Goal: Task Accomplishment & Management: Use online tool/utility

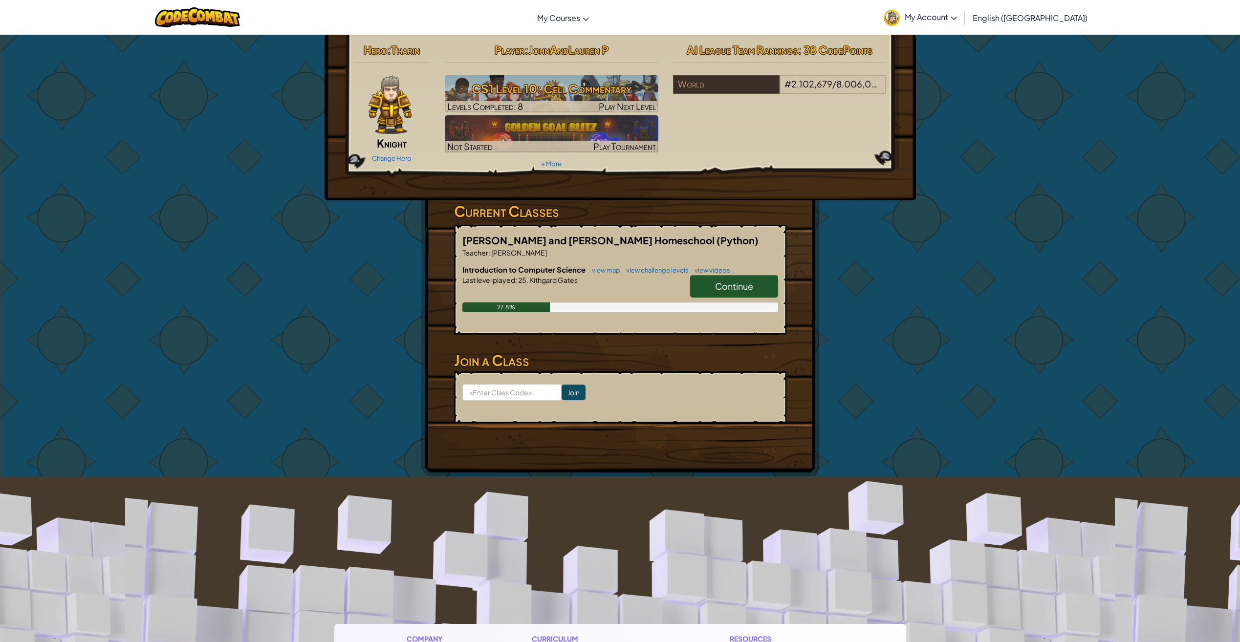
click at [729, 286] on span "Continue" at bounding box center [734, 285] width 38 height 11
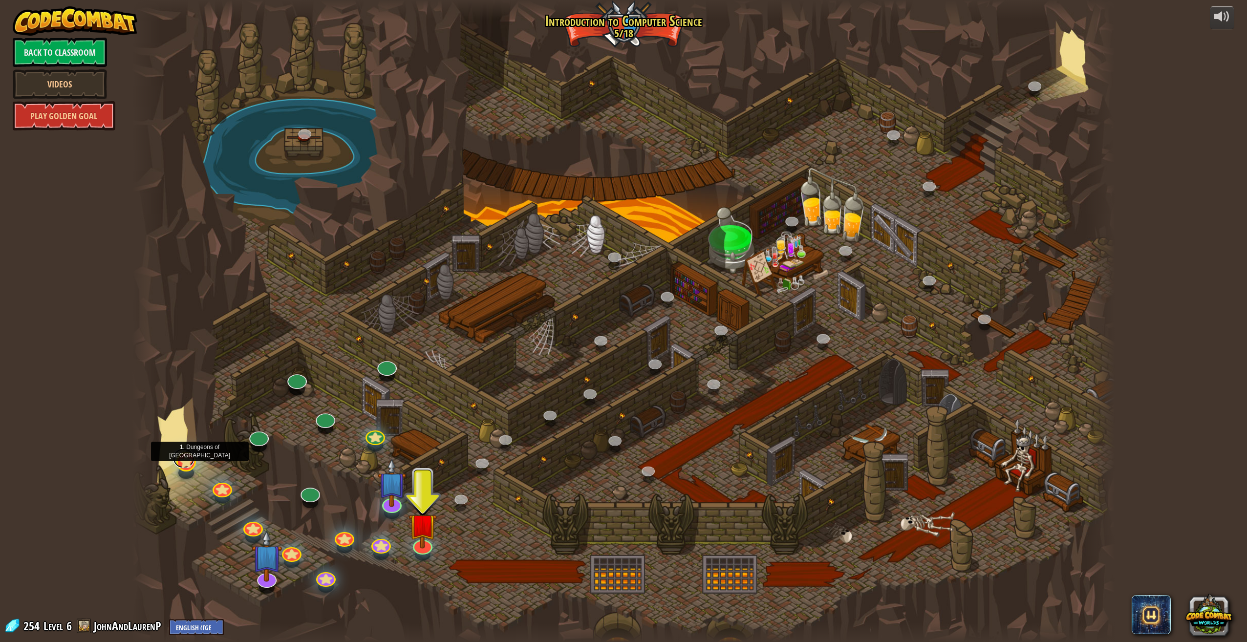
click at [183, 463] on link at bounding box center [184, 459] width 22 height 20
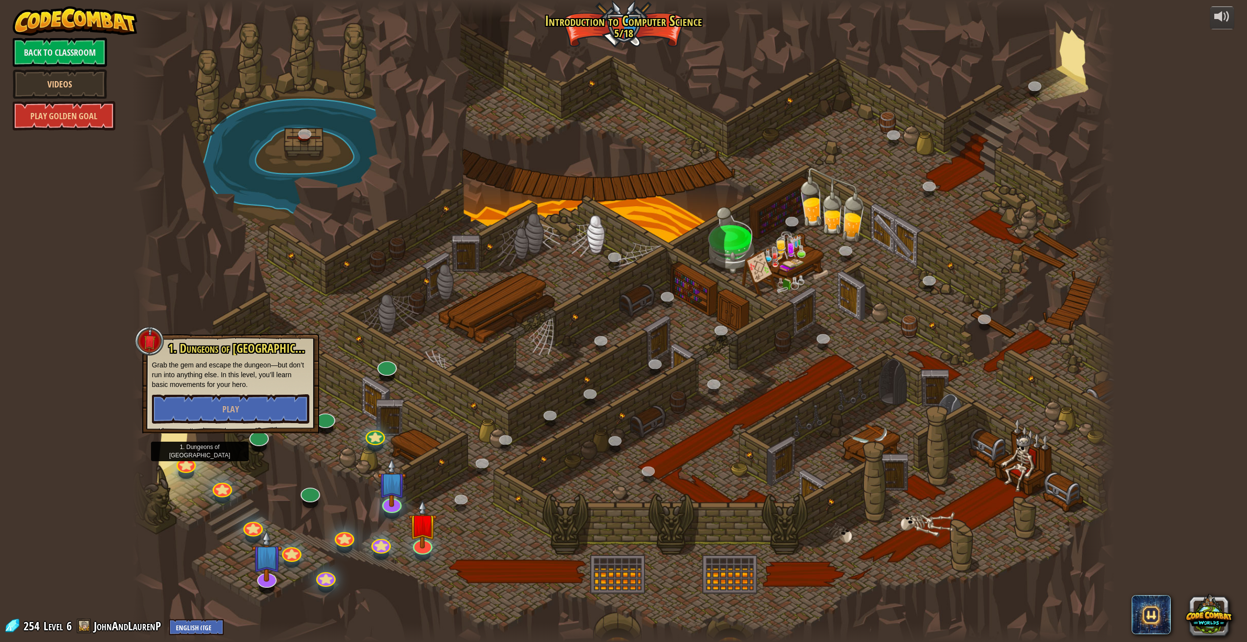
click at [191, 434] on div at bounding box center [623, 321] width 982 height 642
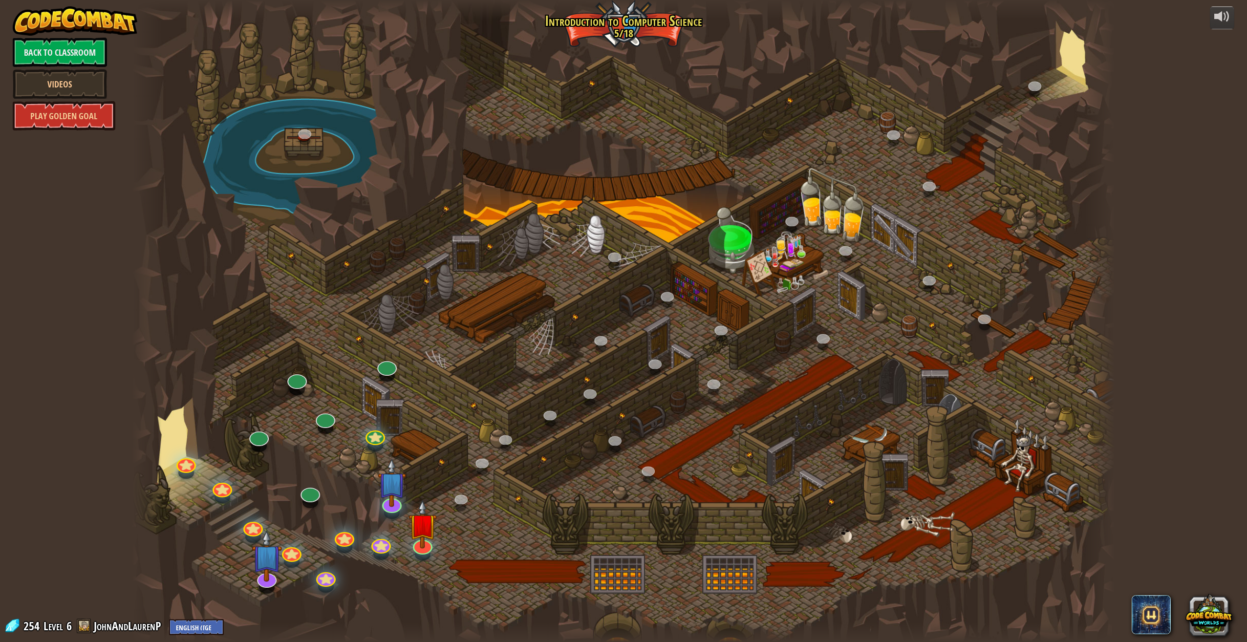
click at [183, 438] on div at bounding box center [623, 321] width 982 height 642
drag, startPoint x: 183, startPoint y: 438, endPoint x: 170, endPoint y: 409, distance: 31.7
click at [183, 428] on div at bounding box center [623, 321] width 982 height 642
click at [170, 409] on div at bounding box center [623, 321] width 982 height 642
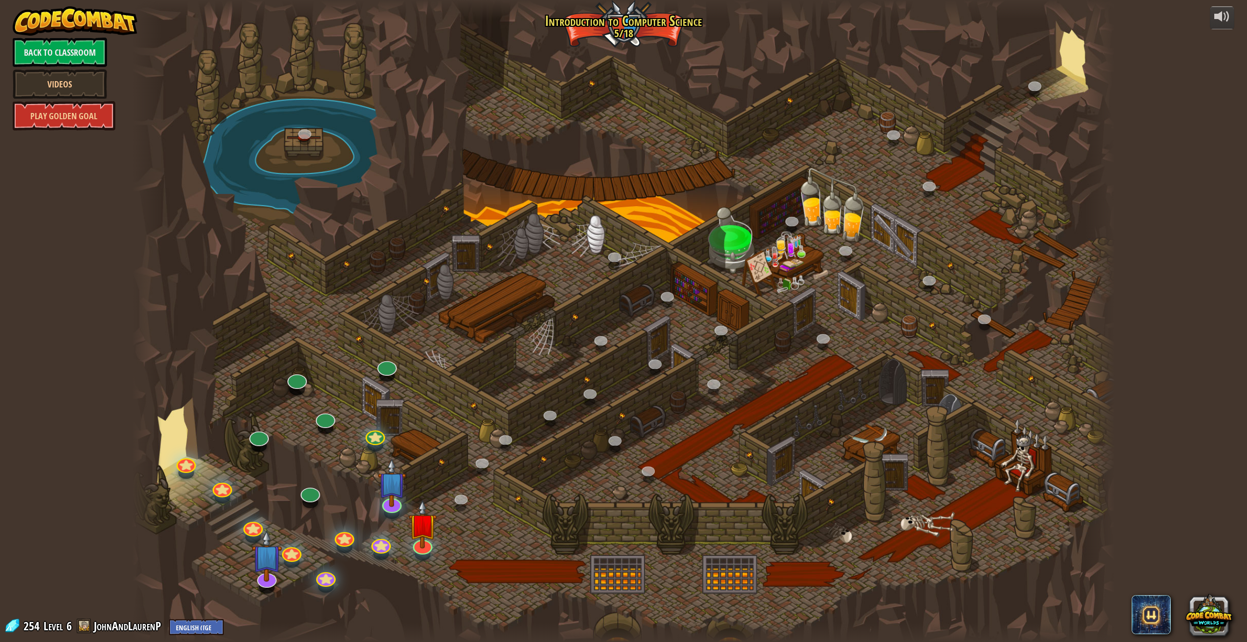
click at [167, 428] on div at bounding box center [623, 321] width 982 height 642
drag, startPoint x: 168, startPoint y: 439, endPoint x: 161, endPoint y: 388, distance: 51.8
click at [167, 404] on div at bounding box center [623, 321] width 982 height 642
drag, startPoint x: 155, startPoint y: 442, endPoint x: 146, endPoint y: 449, distance: 11.9
click at [154, 442] on div at bounding box center [146, 321] width 29 height 642
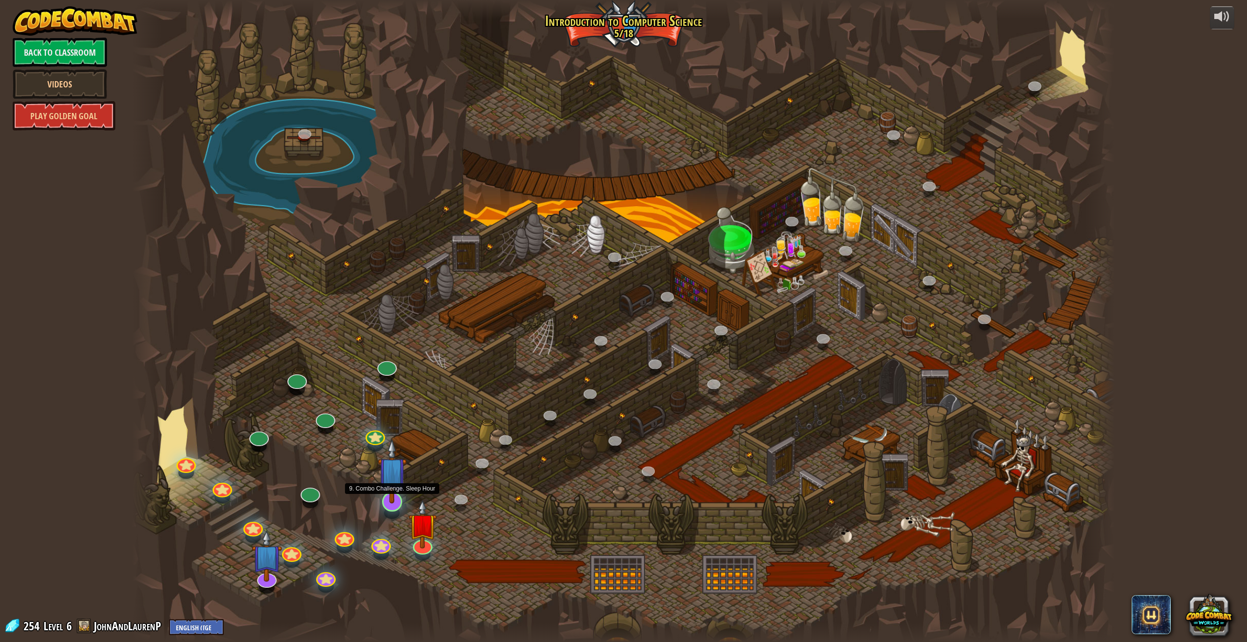
click at [388, 499] on img at bounding box center [392, 471] width 28 height 65
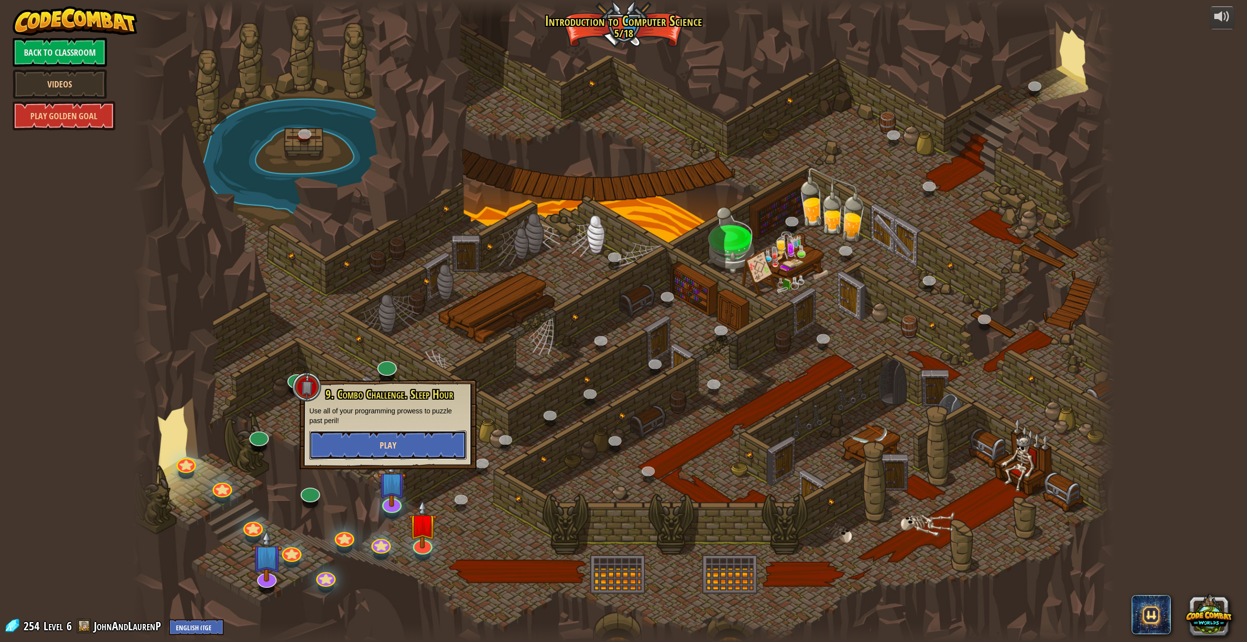
click at [421, 449] on button "Play" at bounding box center [387, 444] width 157 height 29
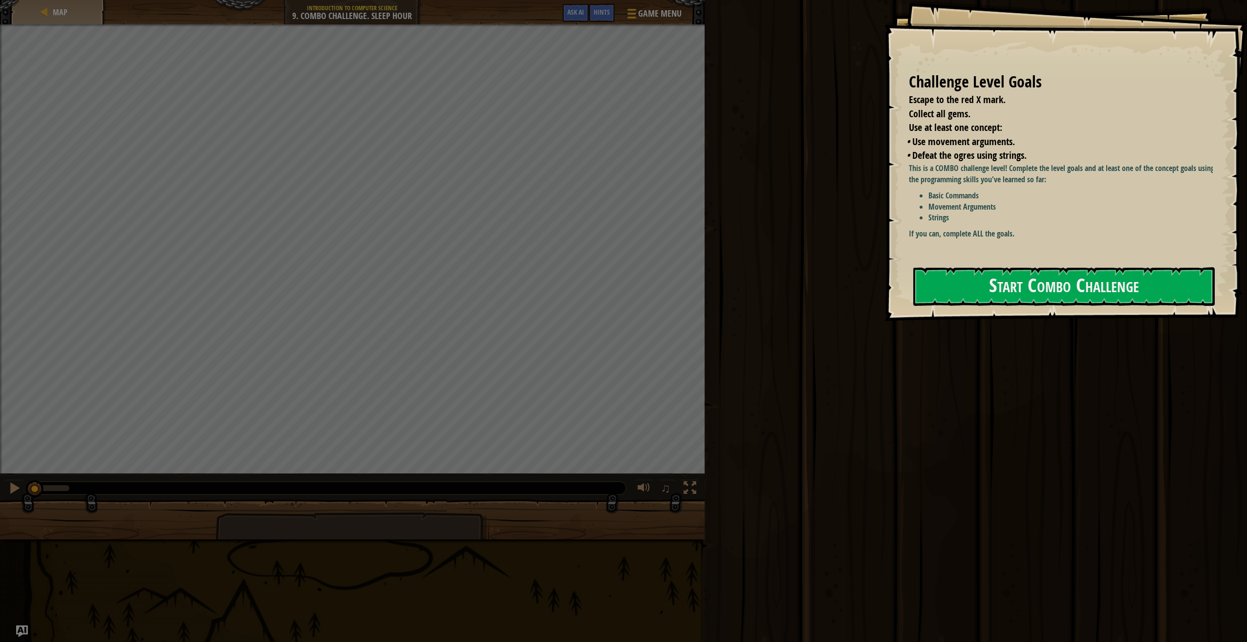
click at [976, 308] on div "Challenge Level Goals Escape to the red X mark. Collect all gems. Use at least …" at bounding box center [1065, 160] width 363 height 321
click at [990, 292] on button "Start Combo Challenge" at bounding box center [1063, 286] width 301 height 39
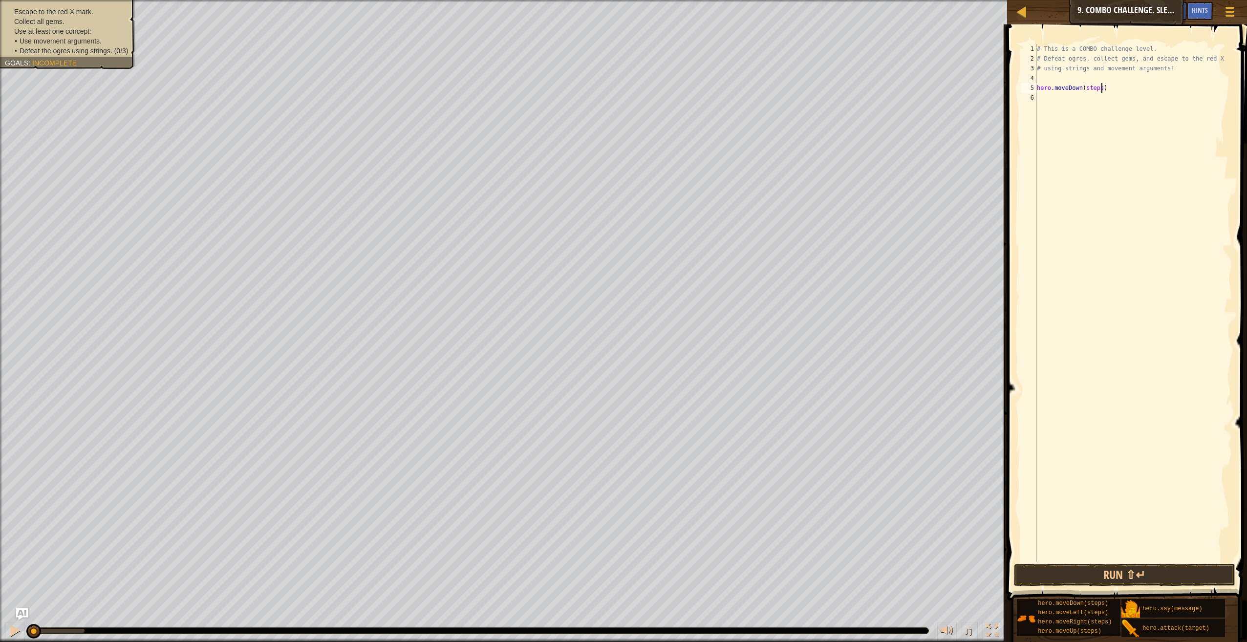
click at [1102, 90] on div "# This is a COMBO challenge level. # Defeat [PERSON_NAME], collect gems, and es…" at bounding box center [1133, 313] width 197 height 538
type textarea "h"
type textarea "#"
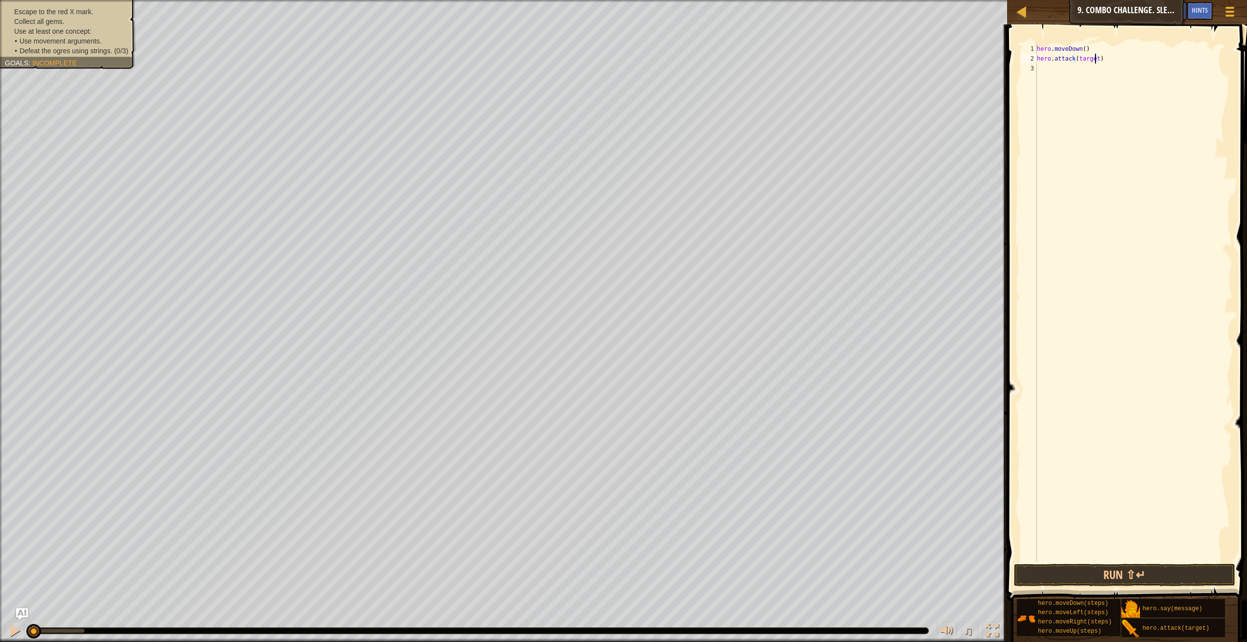
click at [1096, 58] on div "hero . moveDown ( ) hero . attack ( target )" at bounding box center [1133, 313] width 197 height 538
click at [1101, 70] on div "hero . moveDown ( ) hero . attack ( Bubble ) hero . moveRight ( steps )" at bounding box center [1133, 313] width 197 height 538
click at [1075, 59] on div "hero . moveDown ( ) hero . attack ( Bubble ) hero . moveRight ( 2 )" at bounding box center [1133, 313] width 197 height 538
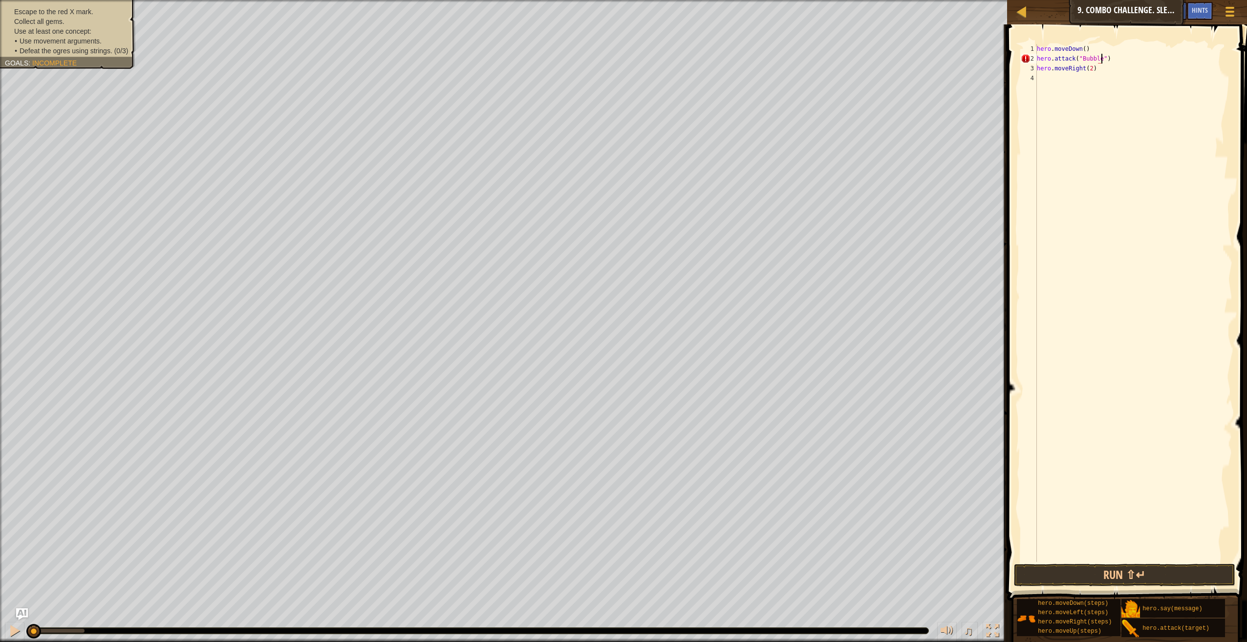
scroll to position [4, 5]
drag, startPoint x: 1139, startPoint y: 570, endPoint x: 1133, endPoint y: 548, distance: 23.4
click at [1140, 569] on button "Run ⇧↵" at bounding box center [1124, 575] width 221 height 22
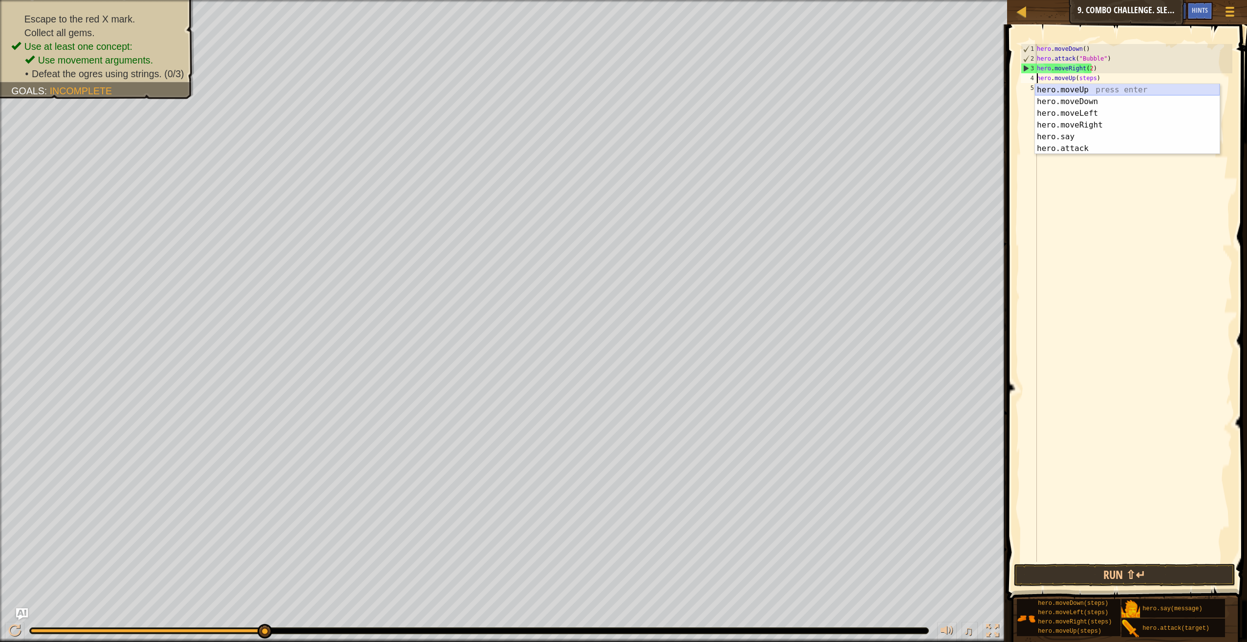
scroll to position [4, 4]
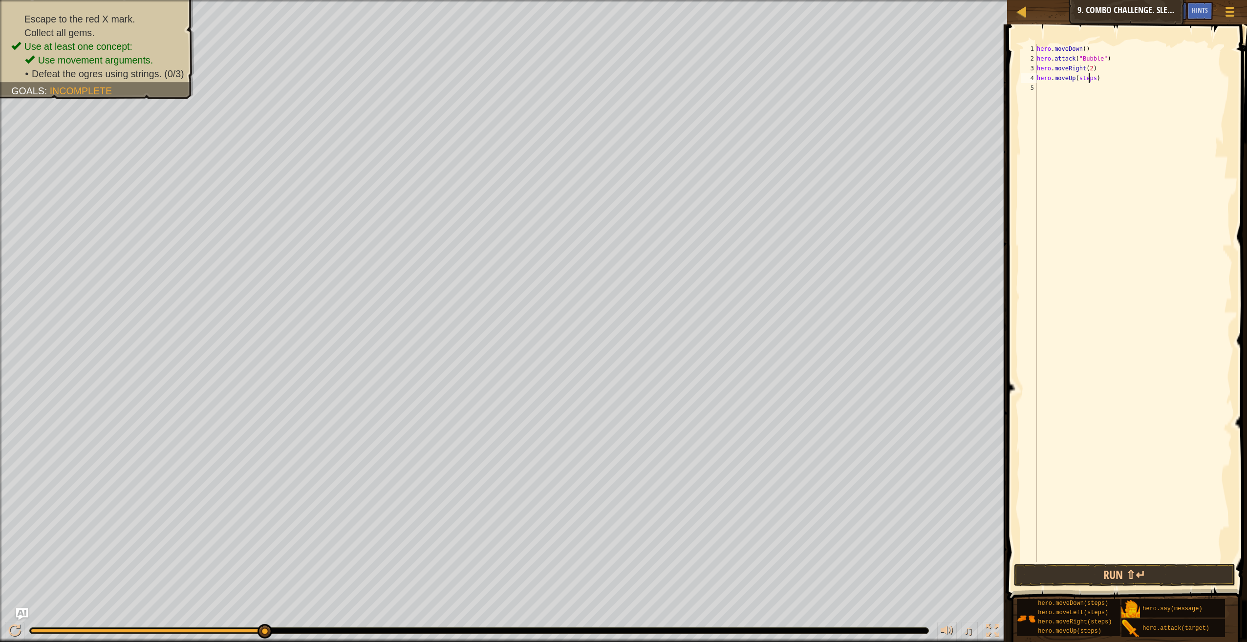
click at [1090, 79] on div "hero . moveDown ( ) hero . attack ( "Bubble" ) hero . moveRight ( 2 ) hero . mo…" at bounding box center [1133, 313] width 197 height 538
click at [1091, 77] on div "hero . moveDown ( ) hero . attack ( "Bubble" ) hero . moveRight ( 2 ) hero . mo…" at bounding box center [1133, 313] width 197 height 538
click at [1092, 88] on div "hero . moveDown ( ) hero . attack ( "Bubble" ) hero . moveRight ( 2 ) hero . mo…" at bounding box center [1133, 313] width 197 height 538
click at [1096, 90] on div "hero . moveDown ( ) hero . attack ( "Bubble" ) hero . moveRight ( 2 ) hero . mo…" at bounding box center [1133, 313] width 197 height 538
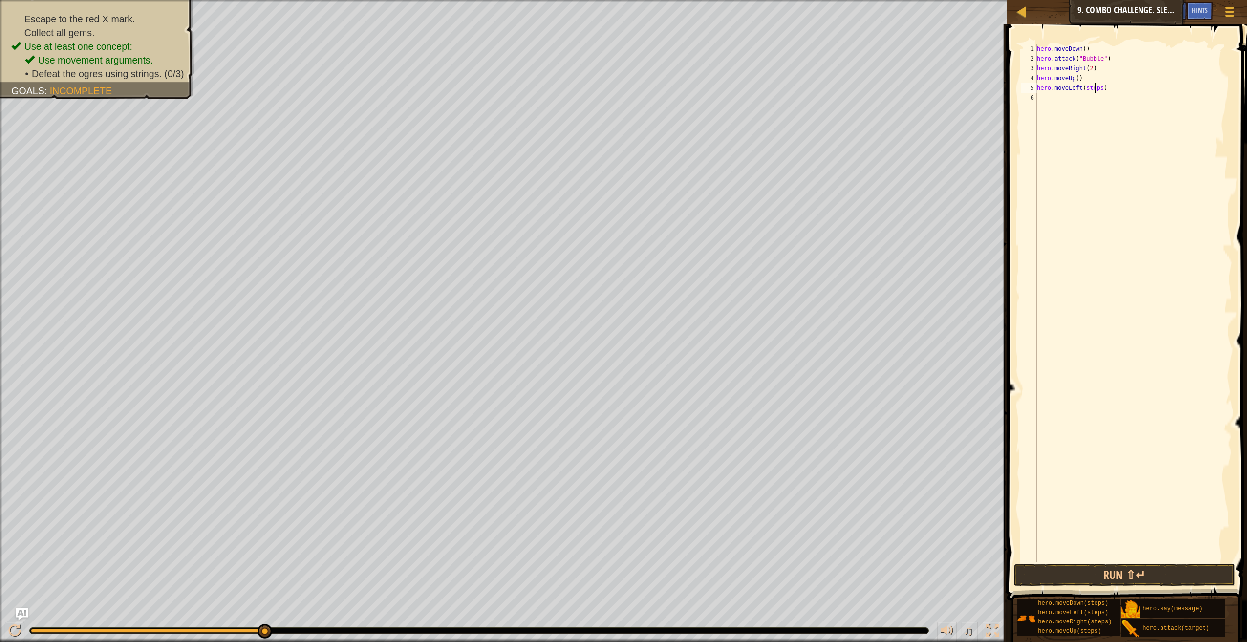
click at [1096, 92] on div "hero . moveDown ( ) hero . attack ( "Bubble" ) hero . moveRight ( 2 ) hero . mo…" at bounding box center [1133, 313] width 197 height 538
click at [1099, 89] on div "hero . moveDown ( ) hero . attack ( "Bubble" ) hero . moveRight ( 2 ) hero . mo…" at bounding box center [1133, 313] width 197 height 538
click at [1093, 87] on div "hero . moveDown ( ) hero . attack ( "Bubble" ) hero . moveRight ( 2 ) hero . mo…" at bounding box center [1133, 313] width 197 height 538
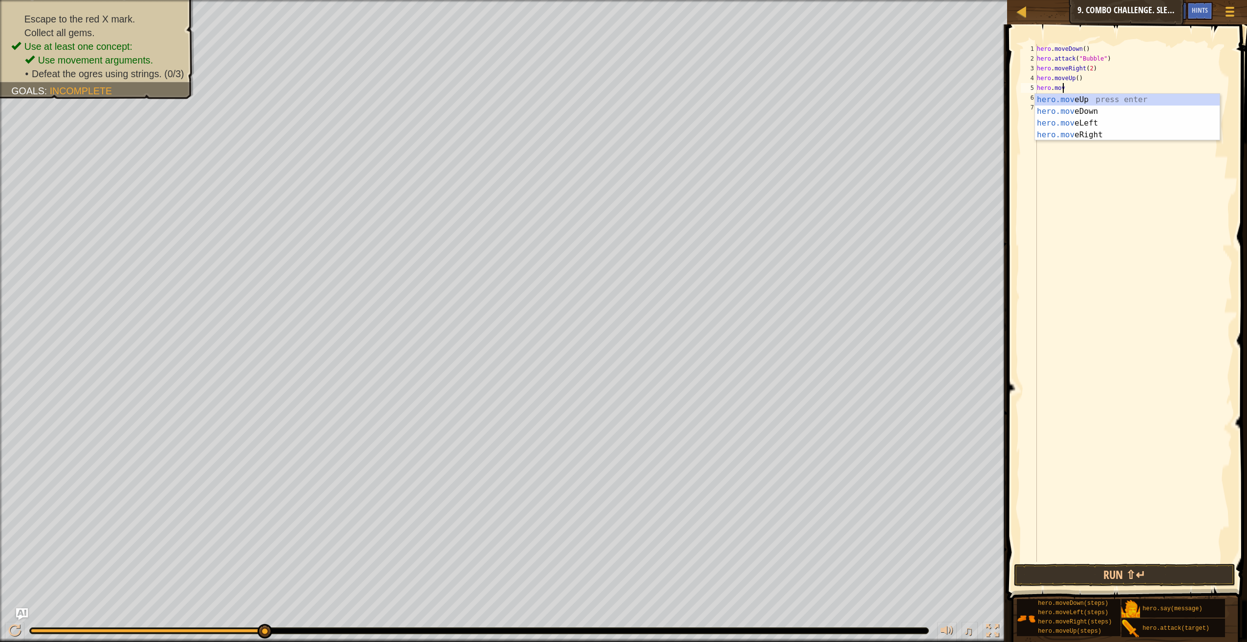
type textarea "h"
click at [1093, 99] on div "hero . moveDown ( ) hero . attack ( "Bubble" ) hero . moveRight ( 2 ) hero . mo…" at bounding box center [1133, 313] width 197 height 538
click at [1094, 99] on div "hero . moveDown ( ) hero . attack ( "Bubble" ) hero . moveRight ( 2 ) hero . mo…" at bounding box center [1133, 313] width 197 height 538
drag, startPoint x: 1097, startPoint y: 107, endPoint x: 1103, endPoint y: 115, distance: 10.2
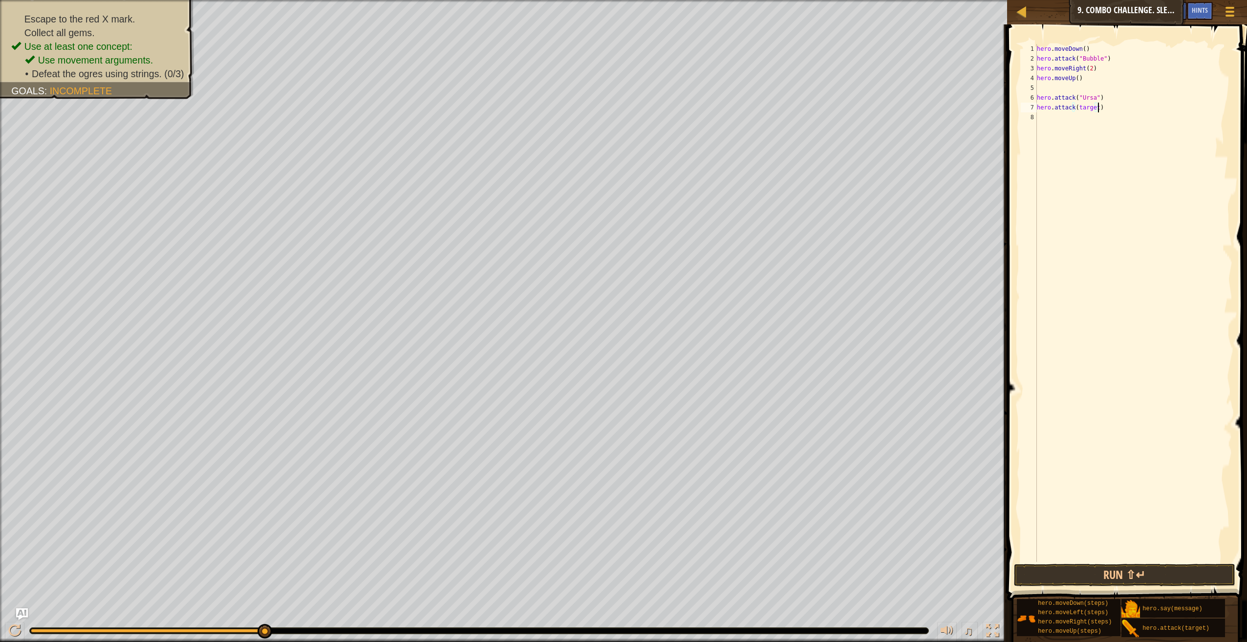
click at [1100, 110] on div "hero . moveDown ( ) hero . attack ( "Bubble" ) hero . moveRight ( 2 ) hero . mo…" at bounding box center [1133, 313] width 197 height 538
click at [1095, 108] on div "hero . moveDown ( ) hero . attack ( "Bubble" ) hero . moveRight ( 2 ) hero . mo…" at bounding box center [1133, 313] width 197 height 538
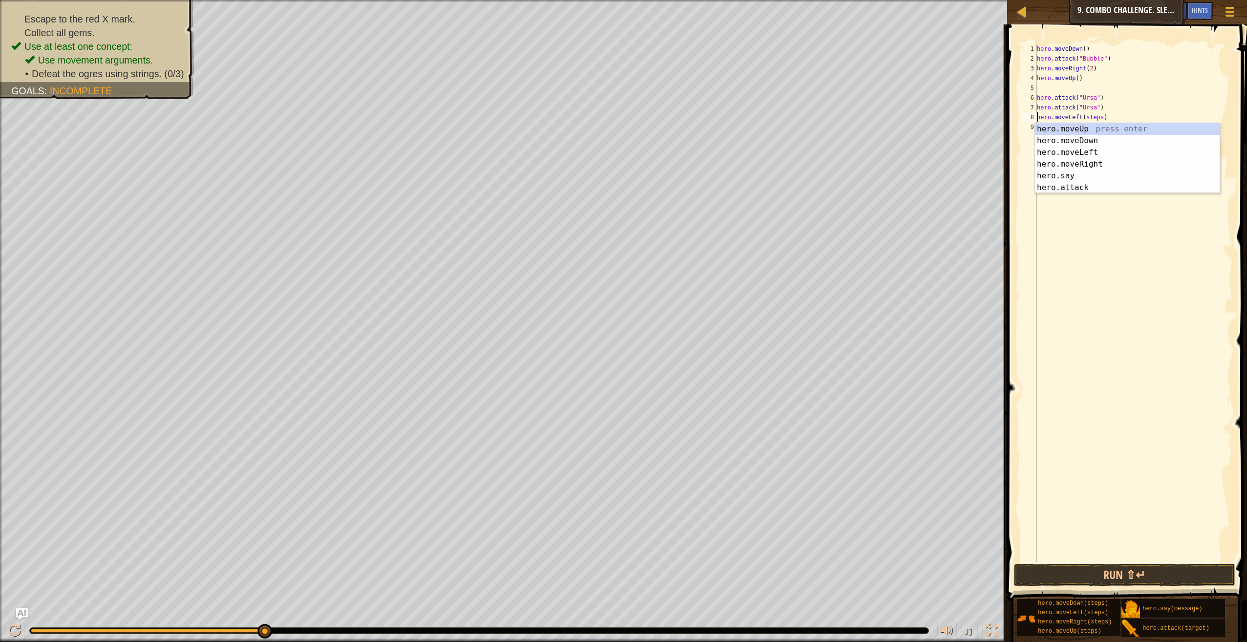
click at [1097, 120] on div "hero . moveDown ( ) hero . attack ( "Bubble" ) hero . moveRight ( 2 ) hero . mo…" at bounding box center [1133, 313] width 197 height 538
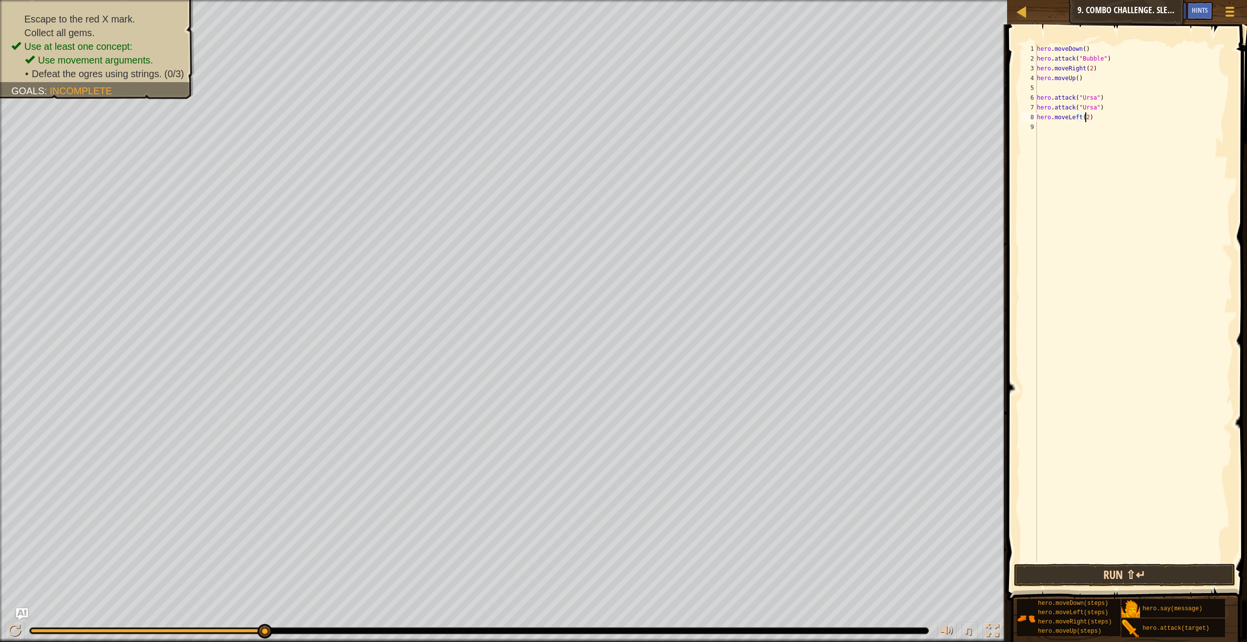
type textarea "hero.moveLeft(2)"
drag, startPoint x: 1178, startPoint y: 575, endPoint x: 1178, endPoint y: 592, distance: 16.6
click at [1179, 585] on button "Run ⇧↵" at bounding box center [1124, 575] width 221 height 22
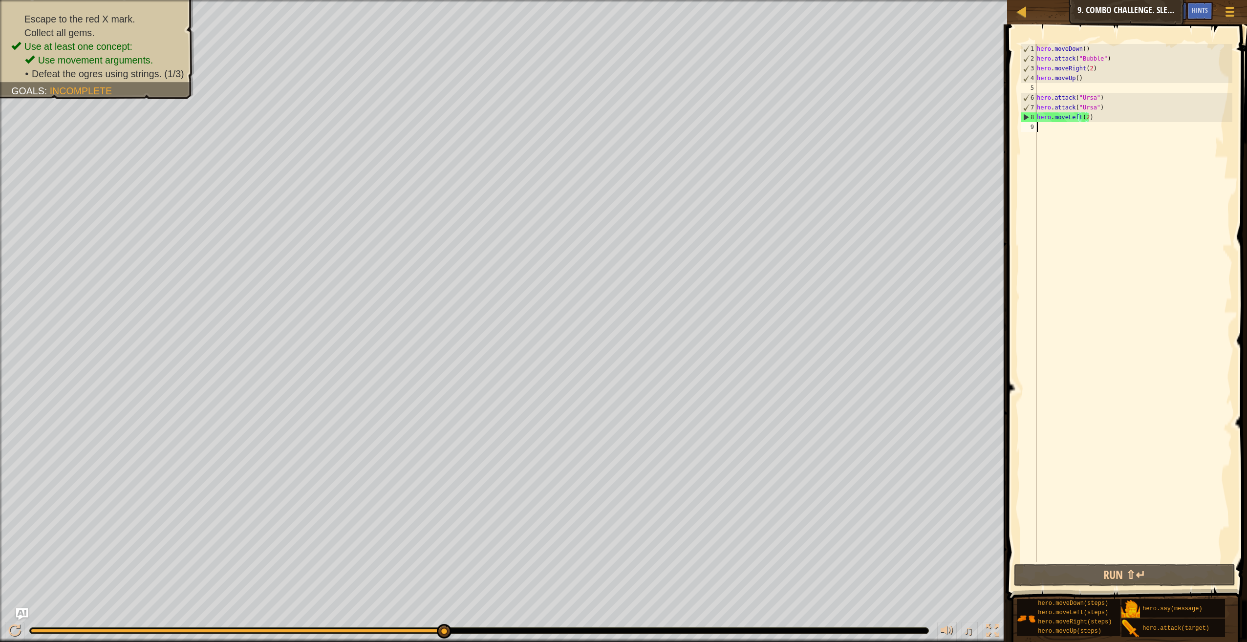
click at [1041, 130] on div "hero . moveDown ( ) hero . attack ( "Bubble" ) hero . moveRight ( 2 ) hero . mo…" at bounding box center [1133, 313] width 197 height 538
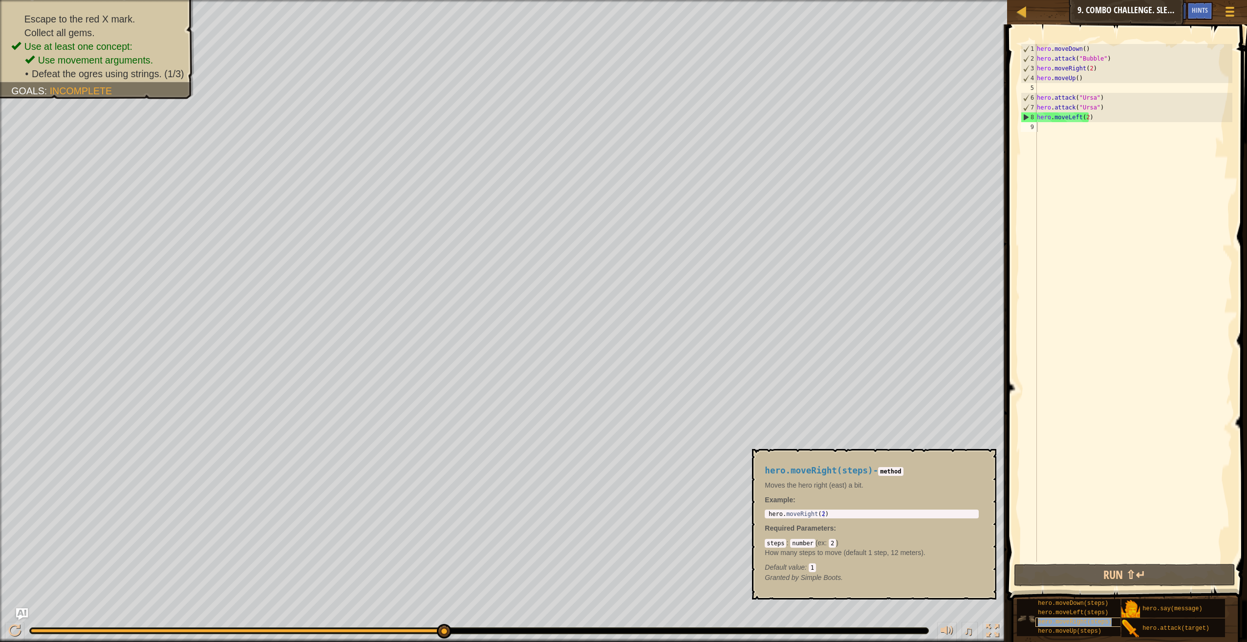
click at [1094, 626] on div "hero.moveRight(steps)" at bounding box center [1097, 622] width 125 height 9
click at [1092, 629] on span "hero.moveUp(steps)" at bounding box center [1070, 631] width 64 height 7
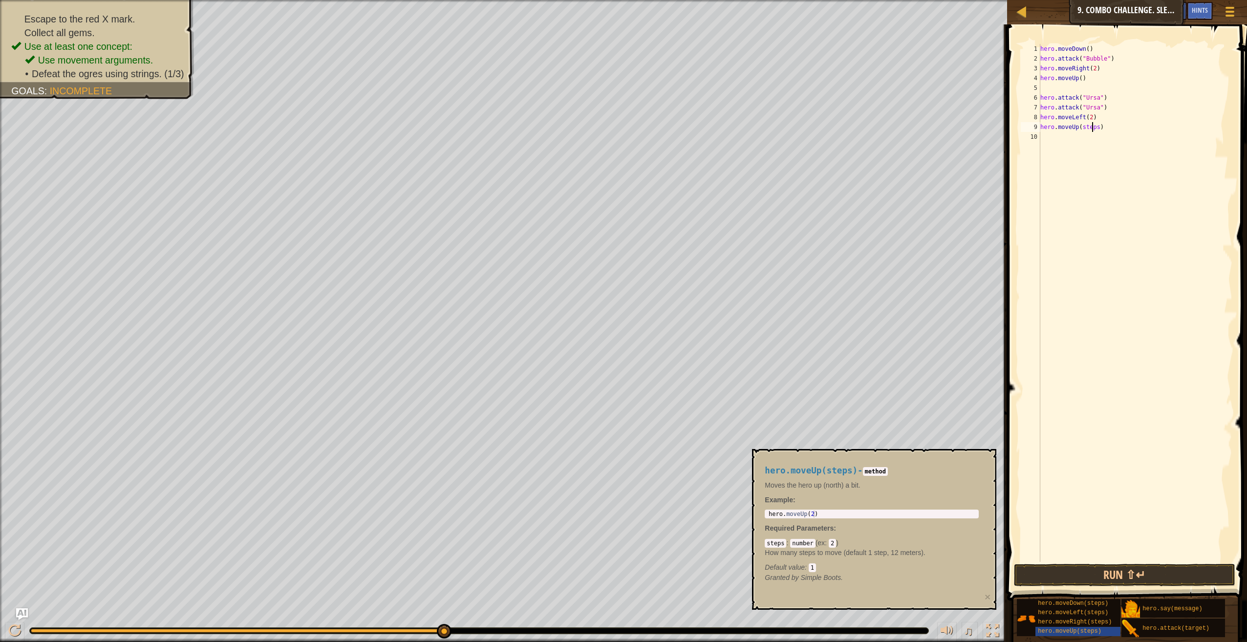
click at [1091, 127] on div "hero . moveDown ( ) hero . attack ( "Bubble" ) hero . moveRight ( 2 ) hero . mo…" at bounding box center [1135, 313] width 194 height 538
click at [1097, 129] on div "hero . moveDown ( ) hero . attack ( "Bubble" ) hero . moveRight ( 2 ) hero . mo…" at bounding box center [1135, 313] width 194 height 538
click at [1096, 137] on div "hero . moveDown ( ) hero . attack ( "Bubble" ) hero . moveRight ( 2 ) hero . mo…" at bounding box center [1135, 313] width 194 height 538
click at [1098, 137] on div "hero . moveDown ( ) hero . attack ( "Bubble" ) hero . moveRight ( 2 ) hero . mo…" at bounding box center [1135, 313] width 194 height 538
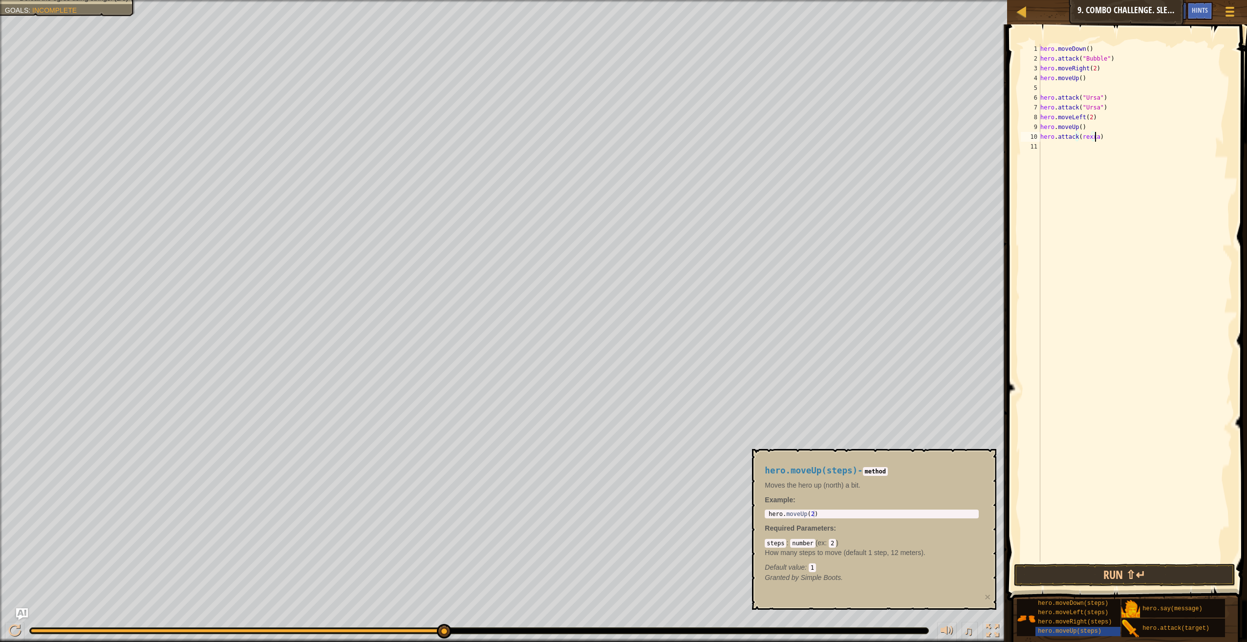
scroll to position [4, 4]
type textarea "hero.attack(Rexxar)"
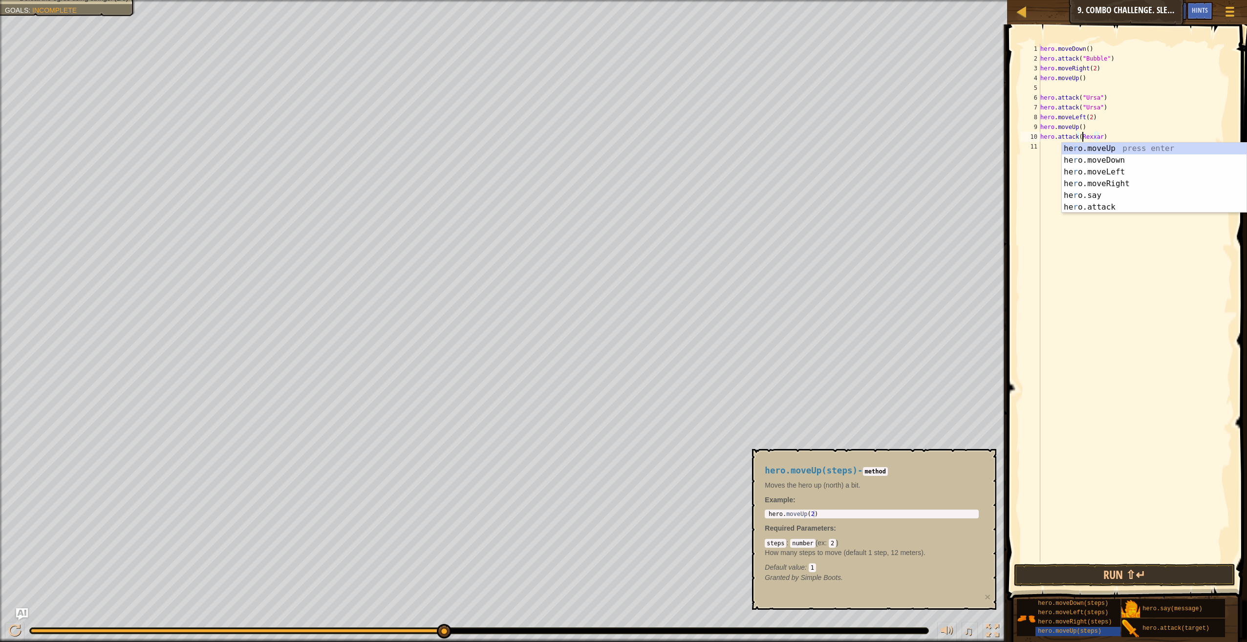
scroll to position [4, 4]
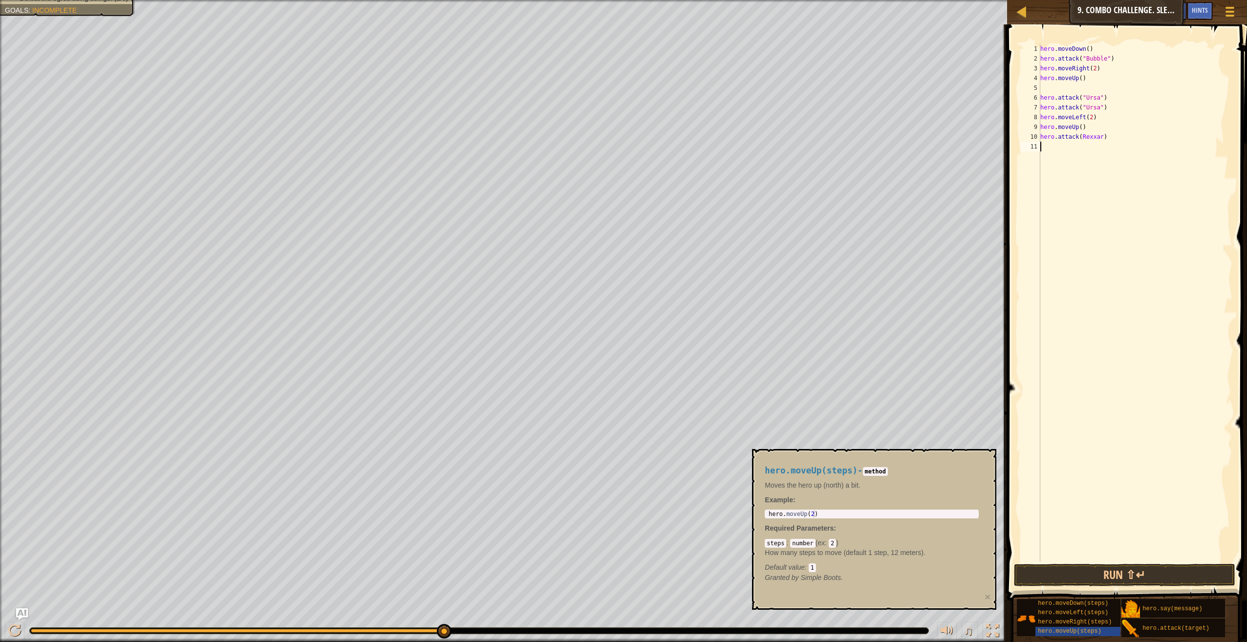
drag, startPoint x: 1042, startPoint y: 328, endPoint x: 1074, endPoint y: 314, distance: 34.3
click at [1057, 333] on div "hero . moveDown ( ) hero . attack ( "Bubble" ) hero . moveRight ( 2 ) hero . mo…" at bounding box center [1135, 313] width 194 height 538
drag, startPoint x: 1106, startPoint y: 135, endPoint x: 1034, endPoint y: 140, distance: 71.5
click at [1033, 140] on div "1 2 3 4 5 6 7 8 9 10 11 hero . moveDown ( ) hero . attack ( "Bubble" ) hero . m…" at bounding box center [1126, 303] width 214 height 518
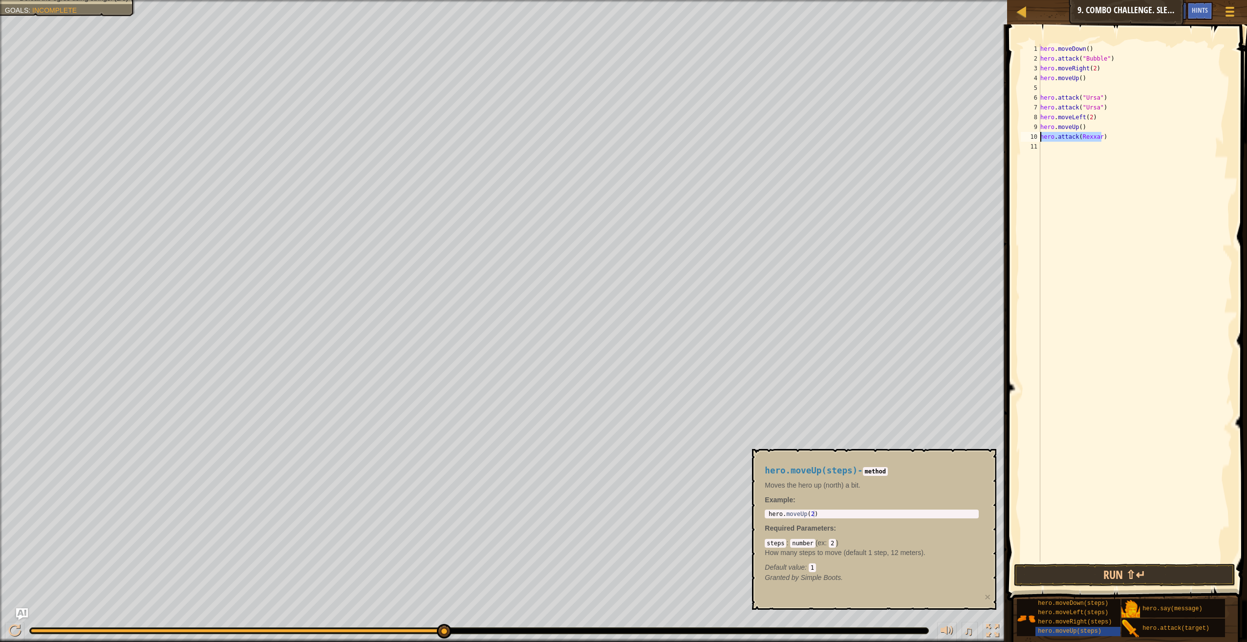
type textarea "hero.attack(Rexxar)"
paste textarea
click at [1095, 139] on div "hero . moveDown ( ) hero . attack ( "Bubble" ) hero . moveRight ( 2 ) hero . mo…" at bounding box center [1135, 313] width 194 height 538
type textarea "hero.attack(Rexxar"
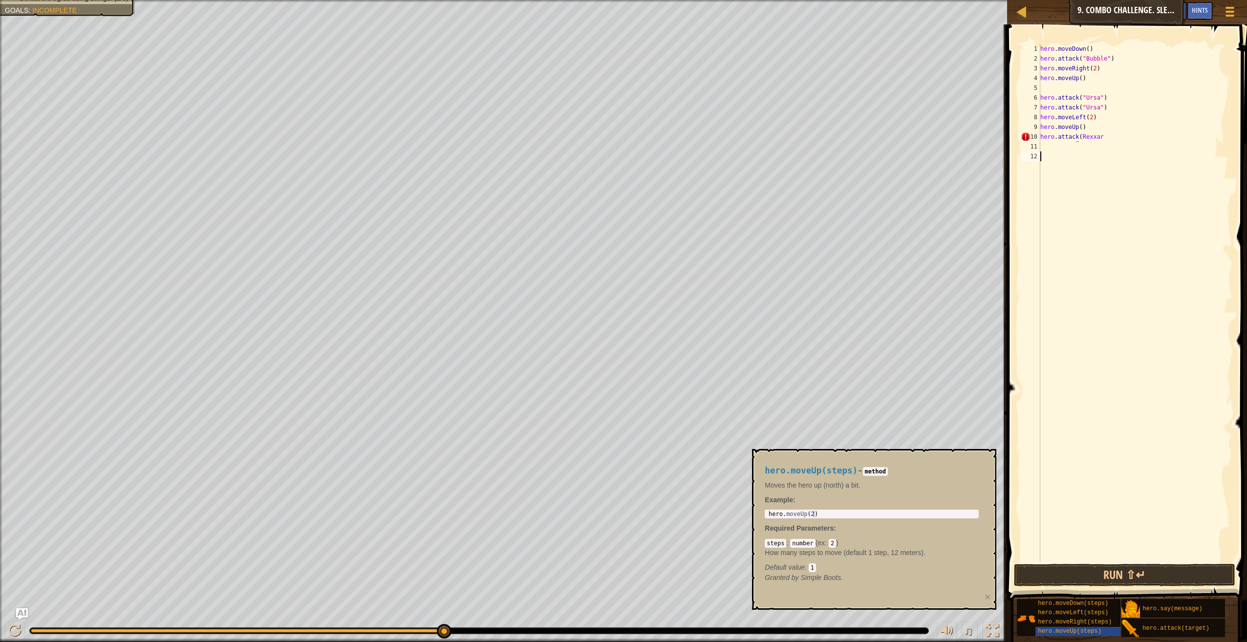
scroll to position [4, 0]
type textarea "hero.attack("Rexxar"
type textarea "hero.attack("Rexxar""
click at [1053, 153] on div "hero . moveDown ( ) hero . attack ( "Bubble" ) hero . moveRight ( 2 ) hero . mo…" at bounding box center [1135, 313] width 194 height 538
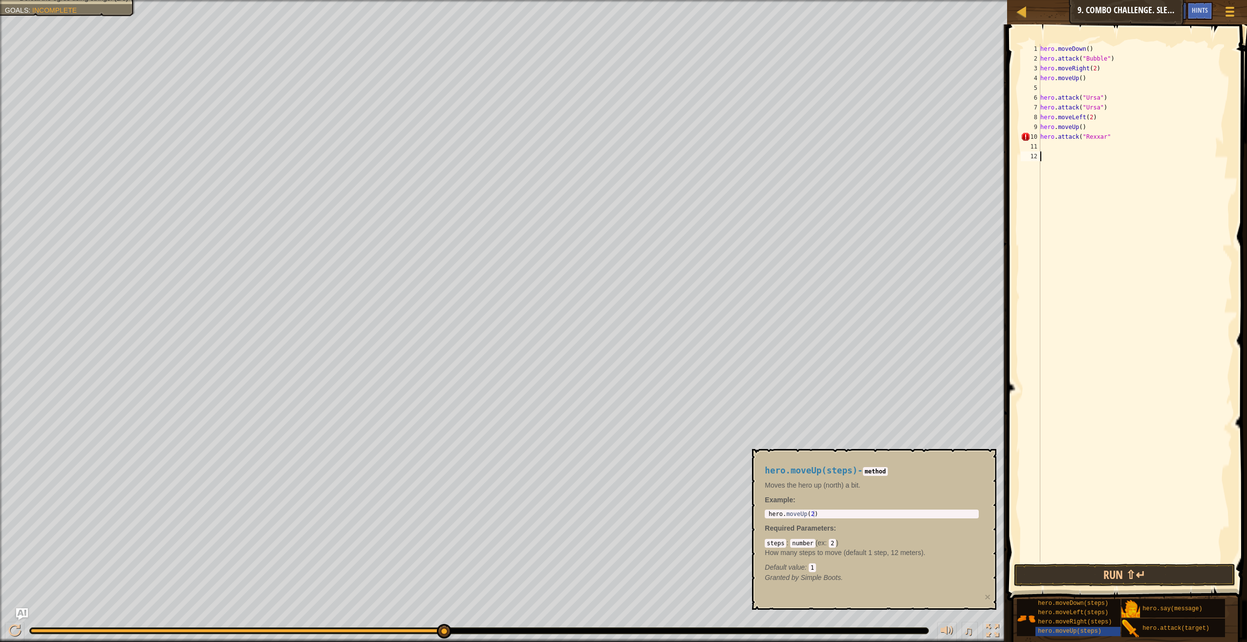
scroll to position [4, 0]
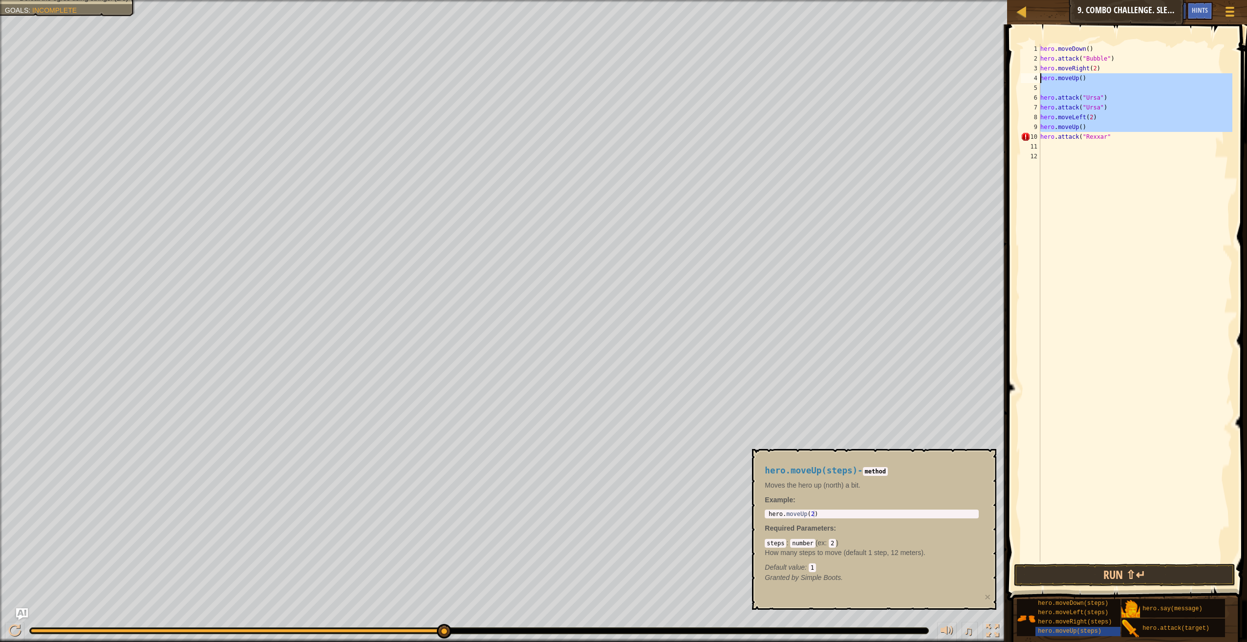
drag, startPoint x: 1038, startPoint y: 131, endPoint x: 1081, endPoint y: 74, distance: 71.8
click at [1081, 74] on div "1 2 3 4 5 6 7 8 9 10 11 12 hero . moveDown ( ) hero . attack ( "Bubble" ) hero …" at bounding box center [1126, 303] width 214 height 518
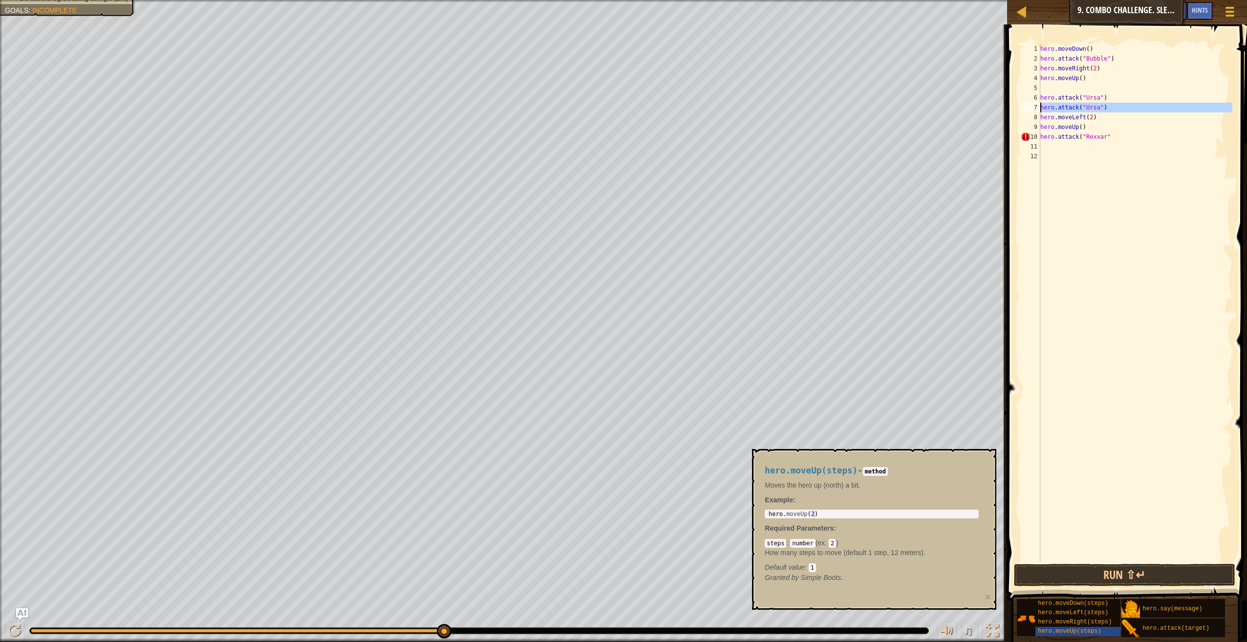
click at [1029, 109] on div "7" at bounding box center [1031, 108] width 20 height 10
drag, startPoint x: 1042, startPoint y: 137, endPoint x: 1054, endPoint y: 139, distance: 12.8
click at [1054, 139] on div "hero . moveDown ( ) hero . attack ( "Bubble" ) hero . moveRight ( 2 ) hero . mo…" at bounding box center [1135, 313] width 194 height 538
type textarea "hero.attack("Rexxar""
click at [1048, 153] on div "hero . moveDown ( ) hero . attack ( "Bubble" ) hero . moveRight ( 2 ) hero . mo…" at bounding box center [1135, 313] width 194 height 538
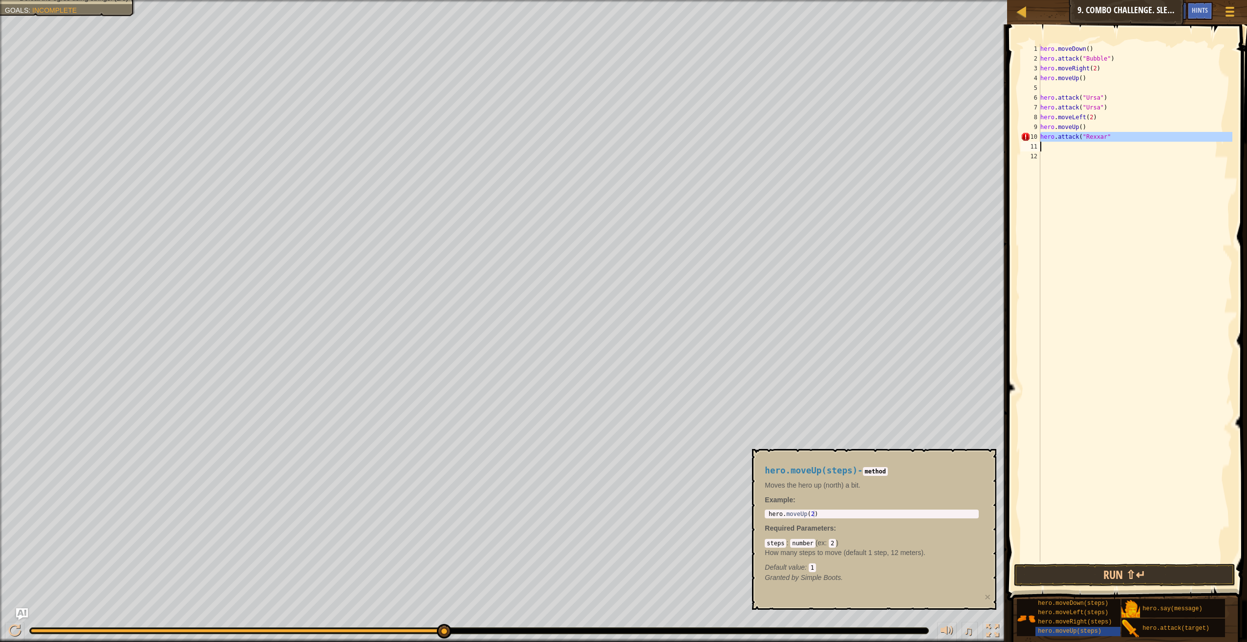
drag, startPoint x: 1041, startPoint y: 140, endPoint x: 1086, endPoint y: 149, distance: 45.8
click at [1086, 149] on div "hero . moveDown ( ) hero . attack ( "Bubble" ) hero . moveRight ( 2 ) hero . mo…" at bounding box center [1135, 313] width 194 height 538
type textarea "hero.attack("Rexxar""
paste textarea
drag, startPoint x: 1041, startPoint y: 146, endPoint x: 1077, endPoint y: 153, distance: 36.9
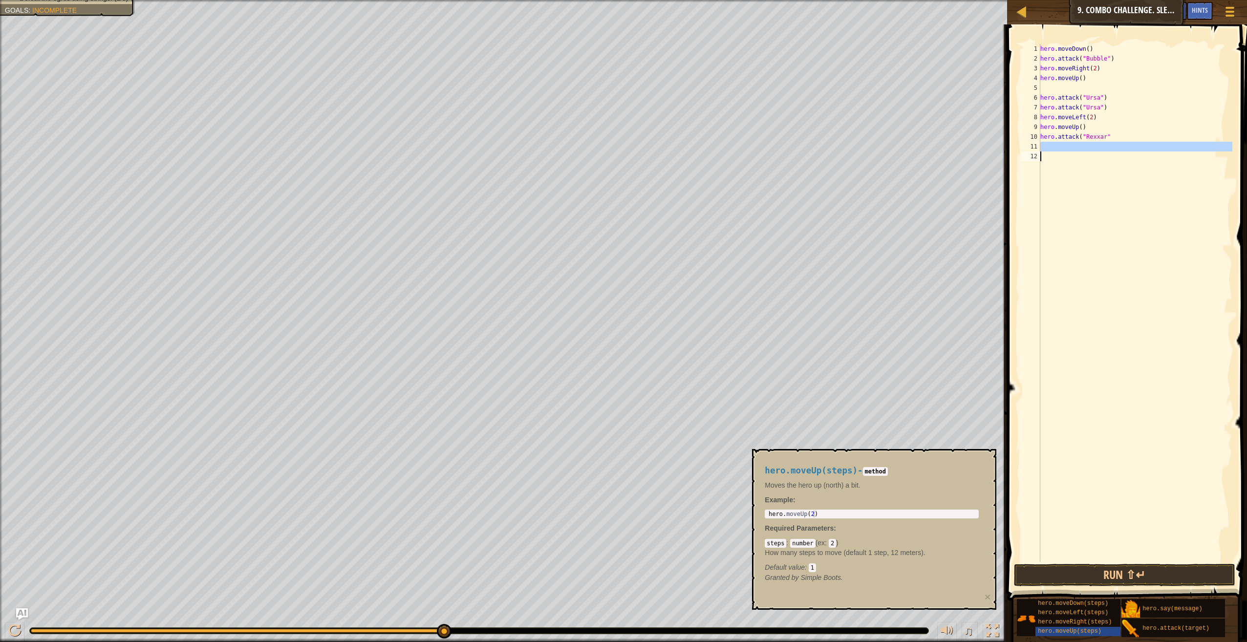
click at [1077, 153] on div "hero . moveDown ( ) hero . attack ( "Bubble" ) hero . moveRight ( 2 ) hero . mo…" at bounding box center [1135, 313] width 194 height 538
paste textarea
click at [1104, 151] on div "hero . moveDown ( ) hero . attack ( "Bubble" ) hero . moveRight ( 2 ) hero . mo…" at bounding box center [1135, 313] width 194 height 538
click at [1101, 158] on div "hero . moveDown ( ) hero . attack ( "Bubble" ) hero . moveRight ( 2 ) hero . mo…" at bounding box center [1135, 313] width 194 height 538
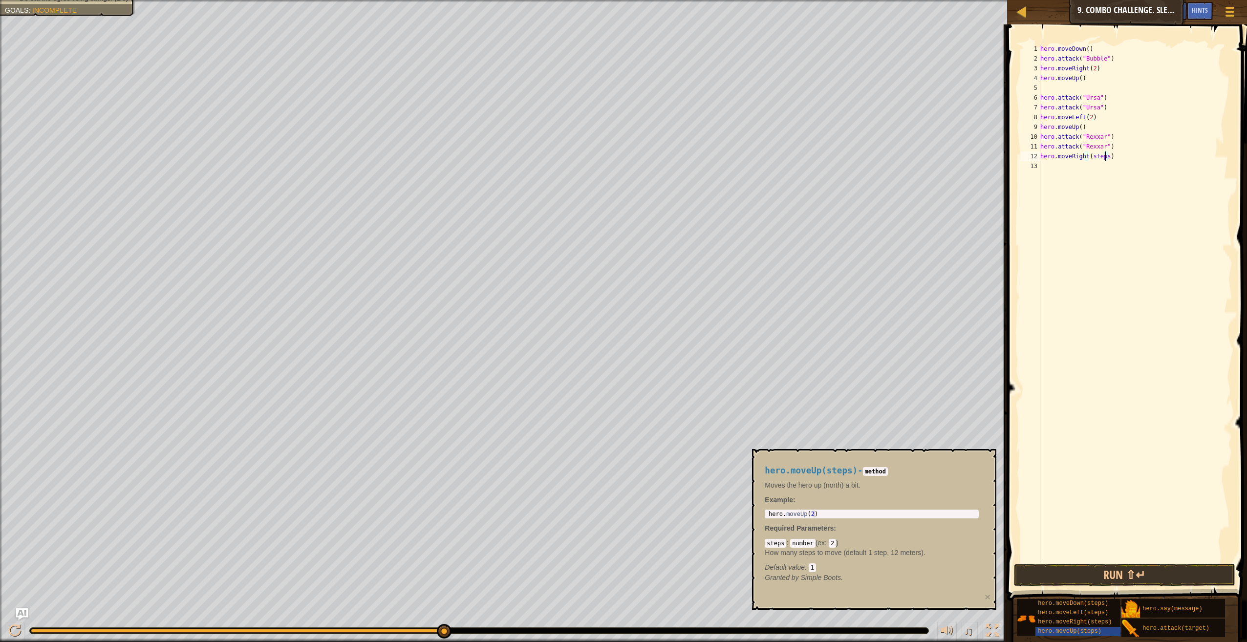
click at [1103, 158] on div "hero . moveDown ( ) hero . attack ( "Bubble" ) hero . moveRight ( 2 ) hero . mo…" at bounding box center [1135, 313] width 194 height 538
click at [1095, 165] on div "hero . moveDown ( ) hero . attack ( "Bubble" ) hero . moveRight ( 2 ) hero . mo…" at bounding box center [1135, 313] width 194 height 538
click at [1098, 168] on div "hero . moveDown ( ) hero . attack ( "Bubble" ) hero . moveRight ( 2 ) hero . mo…" at bounding box center [1135, 313] width 194 height 538
type textarea "hero.attack([PERSON_NAME])"
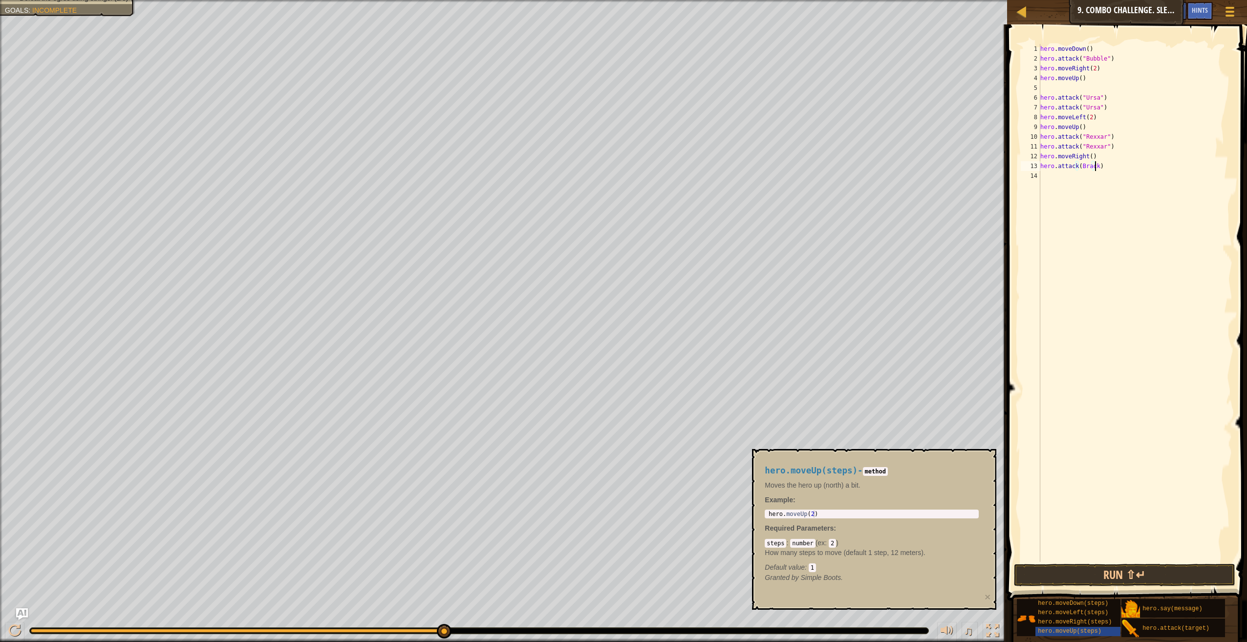
scroll to position [4, 4]
drag, startPoint x: 1091, startPoint y: 241, endPoint x: 1040, endPoint y: 218, distance: 56.0
click at [1089, 241] on div "hero . moveDown ( ) hero . attack ( "Bubble" ) hero . moveRight ( 2 ) hero . mo…" at bounding box center [1135, 313] width 194 height 538
drag, startPoint x: 1039, startPoint y: 162, endPoint x: 1064, endPoint y: 209, distance: 53.3
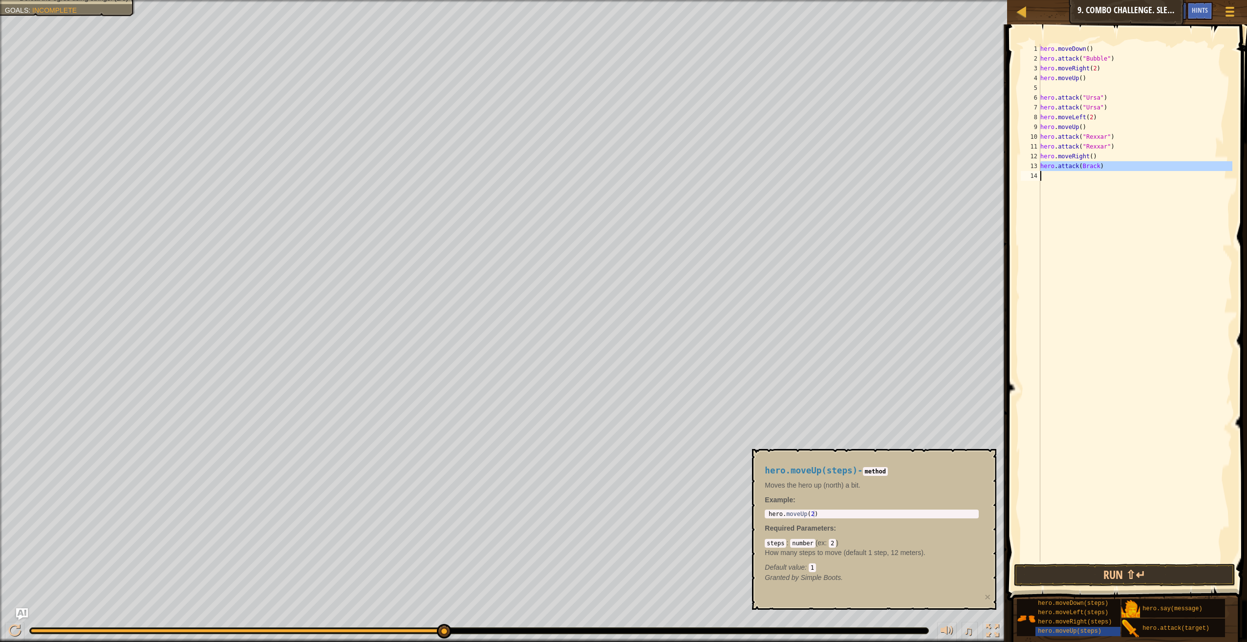
click at [1064, 209] on div "1 2 3 4 5 6 7 8 9 10 11 12 13 14 hero . moveDown ( ) hero . attack ( "Bubble" )…" at bounding box center [1126, 303] width 214 height 518
type textarea "hero.attack([PERSON_NAME])"
drag, startPoint x: 1039, startPoint y: 163, endPoint x: 1078, endPoint y: 165, distance: 39.7
click at [1078, 165] on div "1 2 3 4 5 6 7 8 9 10 11 12 13 14 hero . moveDown ( ) hero . attack ( "Bubble" )…" at bounding box center [1126, 303] width 214 height 518
type textarea "hero.attack([PERSON_NAME])"
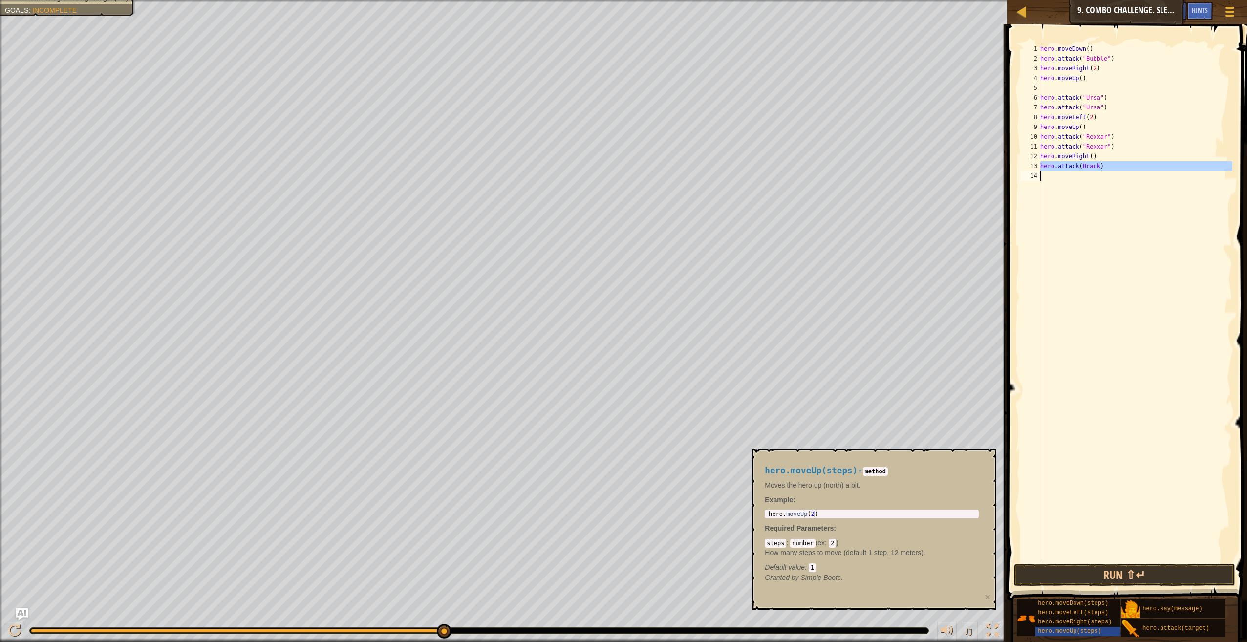
paste textarea
click at [1045, 174] on div "hero . moveDown ( ) hero . attack ( "Bubble" ) hero . moveRight ( 2 ) hero . mo…" at bounding box center [1135, 313] width 194 height 538
click at [1076, 167] on div "hero . moveDown ( ) hero . attack ( "Bubble" ) hero . moveRight ( 2 ) hero . mo…" at bounding box center [1135, 313] width 194 height 538
click at [1132, 574] on button "Run ⇧↵" at bounding box center [1124, 575] width 221 height 22
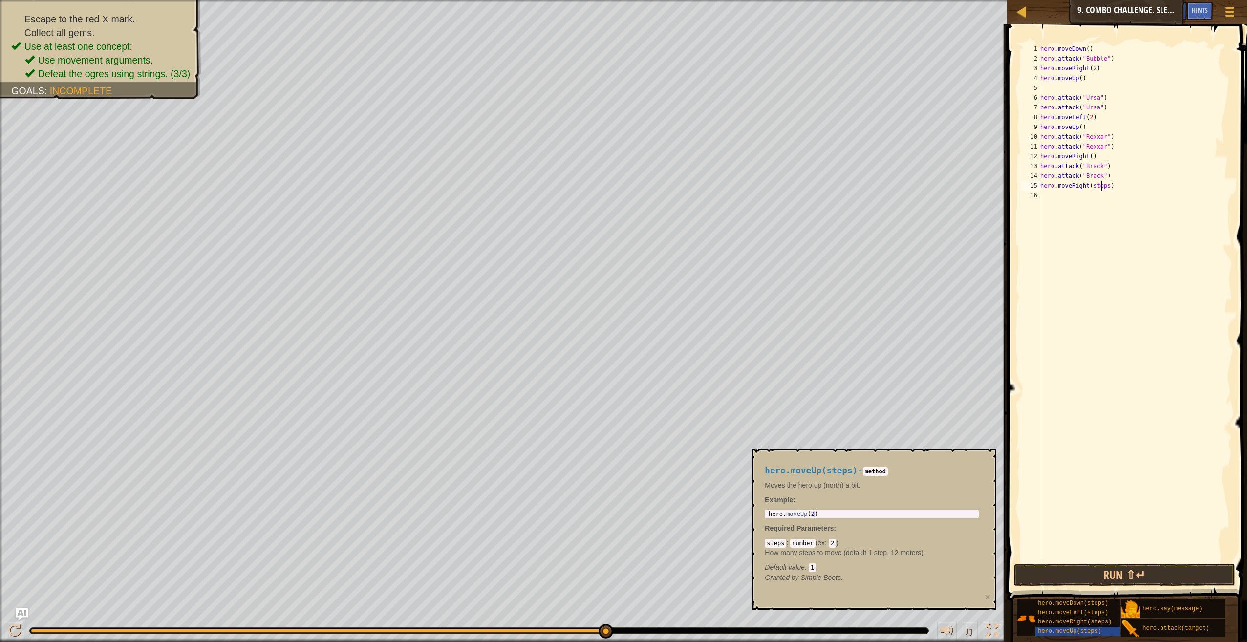
click at [1102, 186] on div "hero . moveDown ( ) hero . attack ( "Bubble" ) hero . moveRight ( 2 ) hero . mo…" at bounding box center [1135, 313] width 194 height 538
click at [1103, 187] on div "hero . moveDown ( ) hero . attack ( "Bubble" ) hero . moveRight ( 2 ) hero . mo…" at bounding box center [1135, 313] width 194 height 538
type textarea "hero.moveRight(2)"
click at [1073, 571] on button "Run ⇧↵" at bounding box center [1124, 575] width 221 height 22
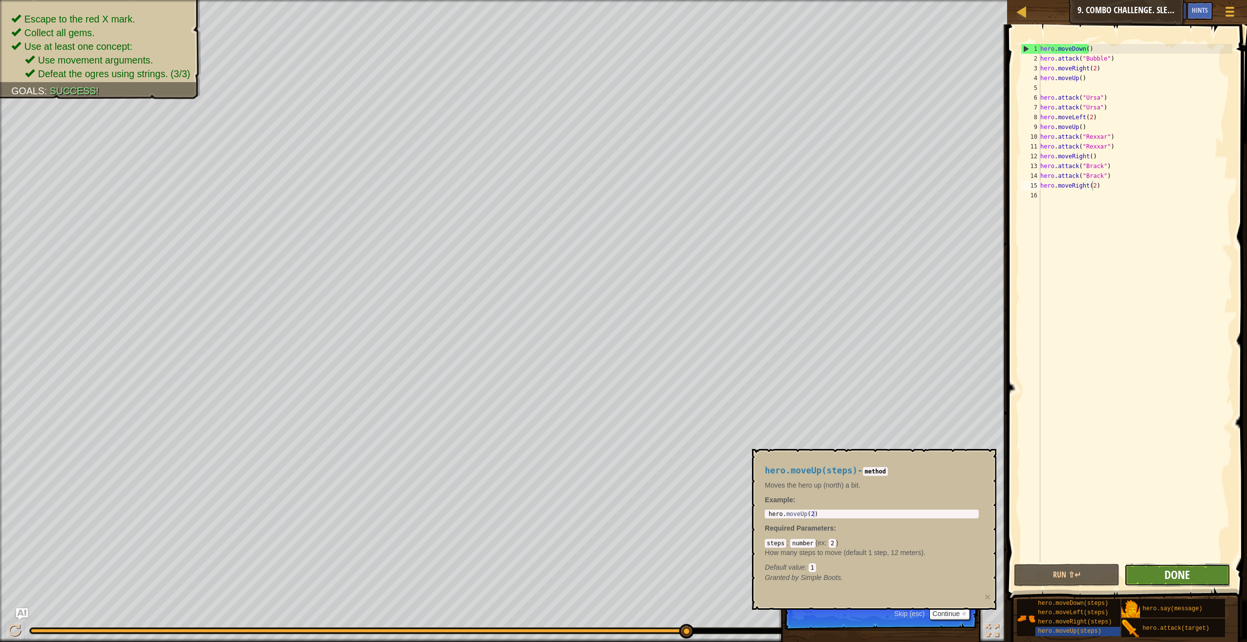
click at [1184, 570] on span "Done" at bounding box center [1176, 575] width 25 height 16
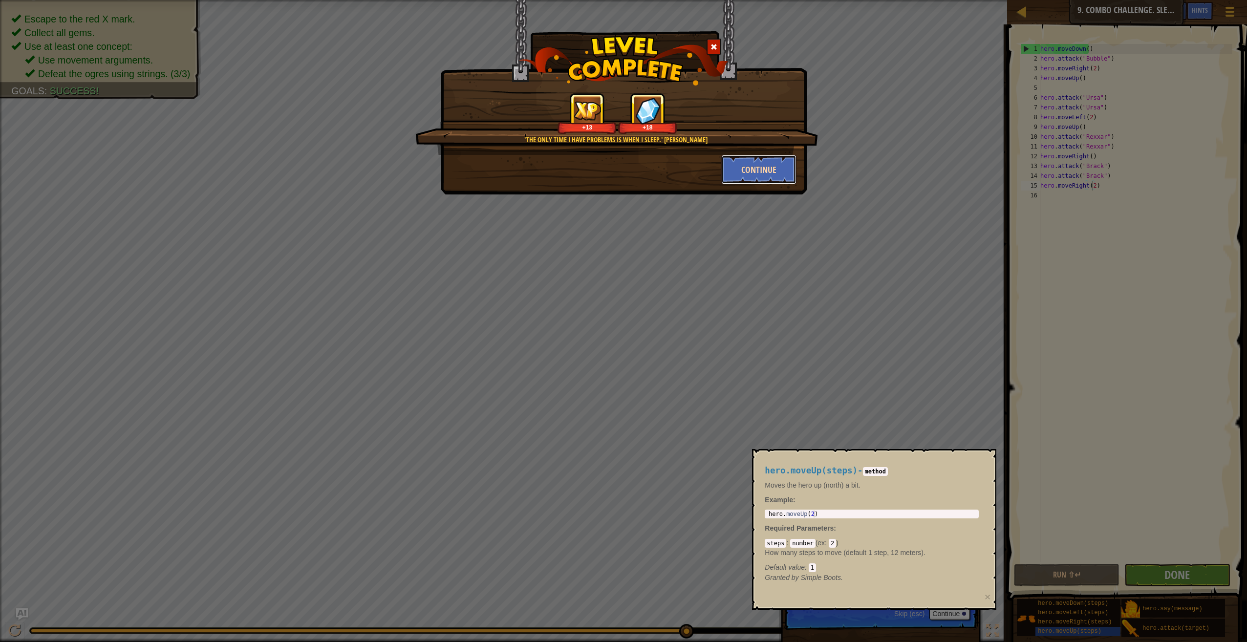
click at [735, 160] on button "Continue" at bounding box center [759, 169] width 76 height 29
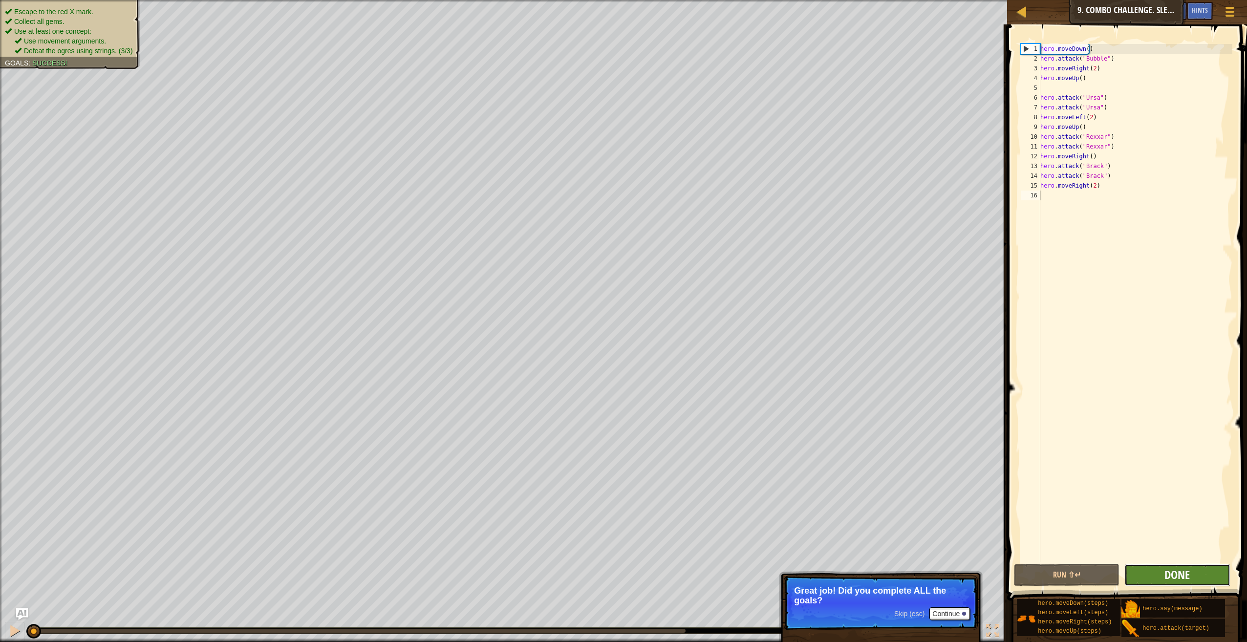
click at [1182, 571] on span "Done" at bounding box center [1176, 575] width 25 height 16
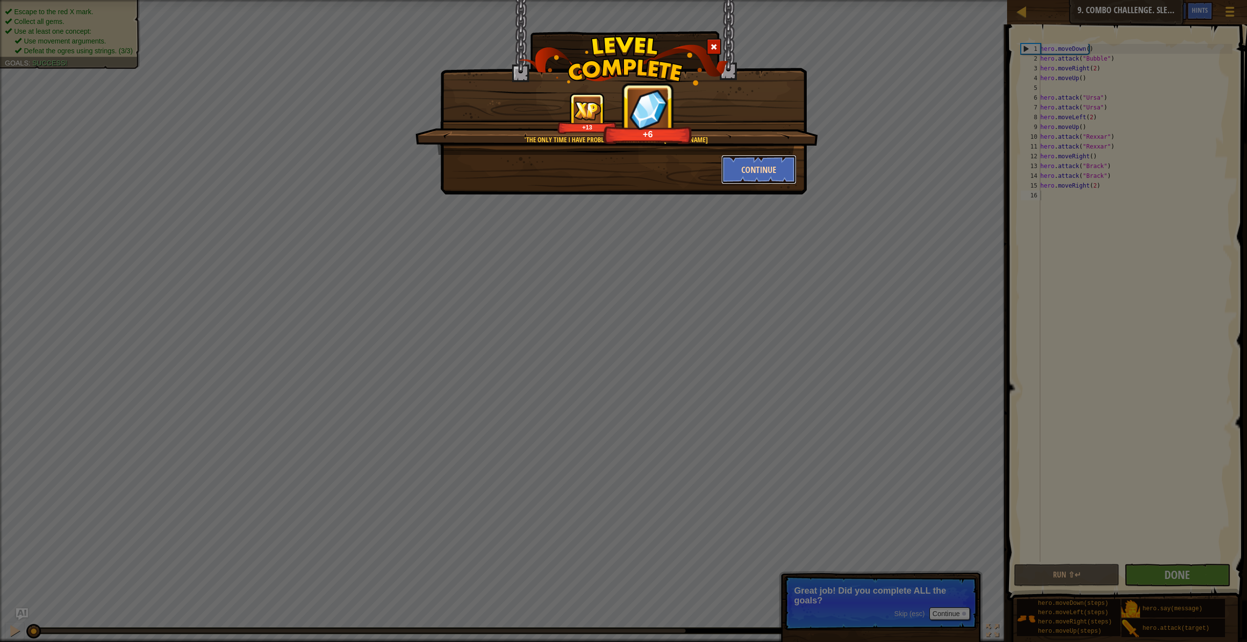
click at [756, 169] on button "Continue" at bounding box center [759, 169] width 76 height 29
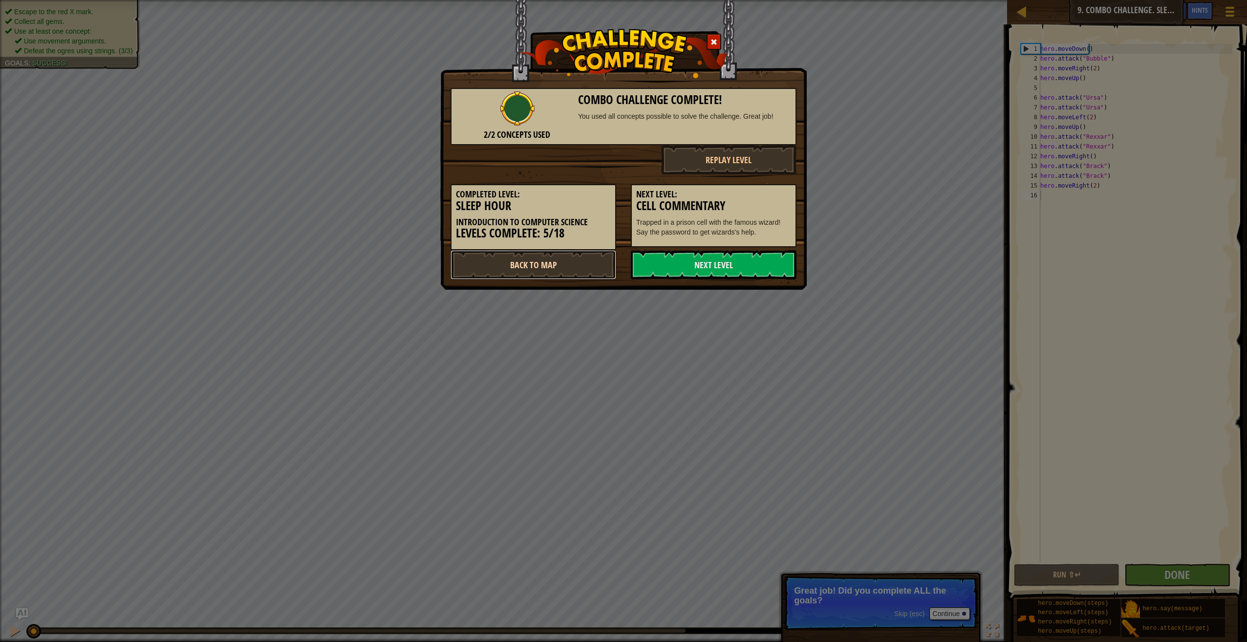
click at [575, 261] on link "Back to Map" at bounding box center [534, 264] width 166 height 29
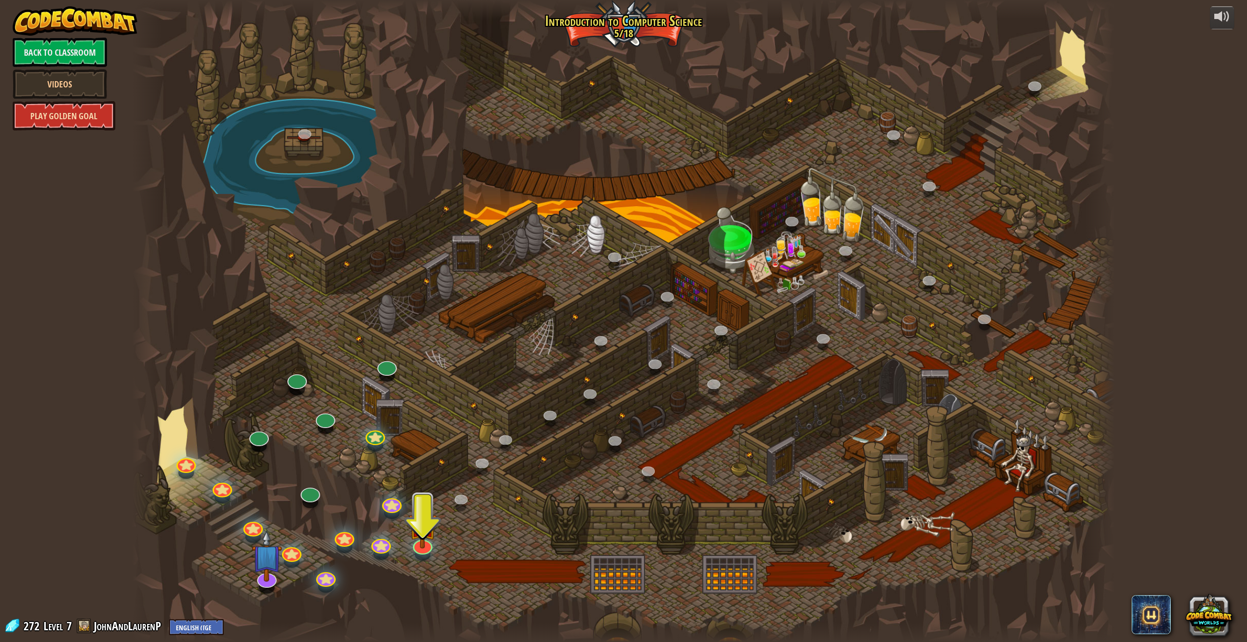
click at [30, 115] on link "Play Golden Goal" at bounding box center [64, 115] width 103 height 29
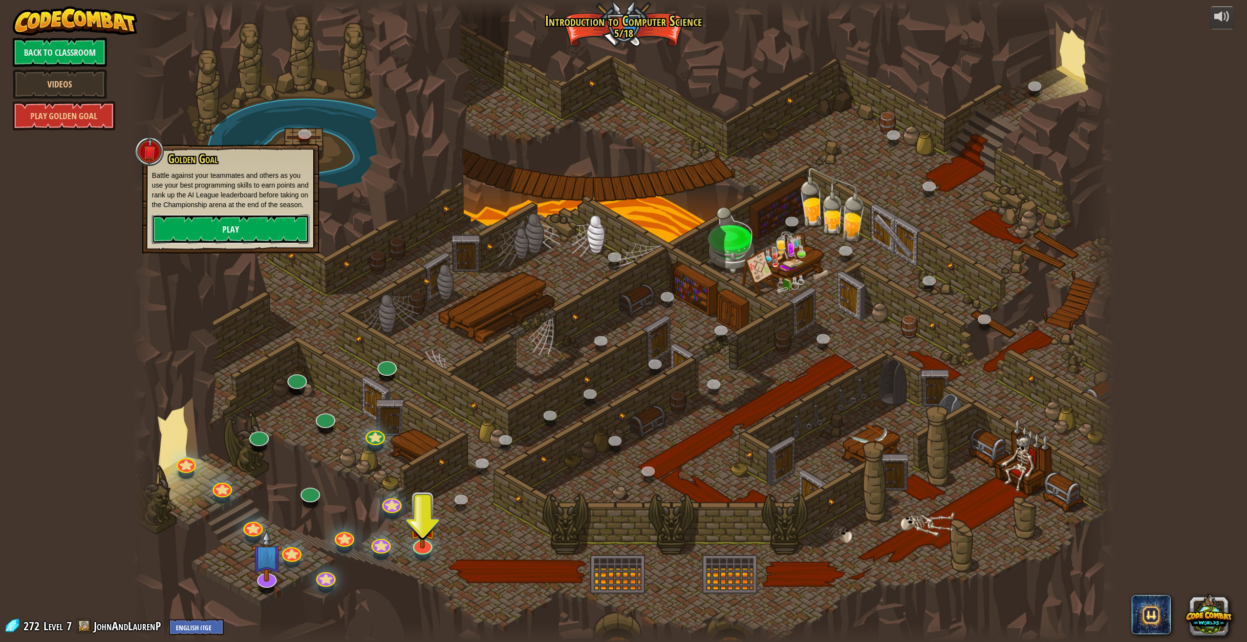
click at [227, 228] on link "Play" at bounding box center [230, 229] width 157 height 29
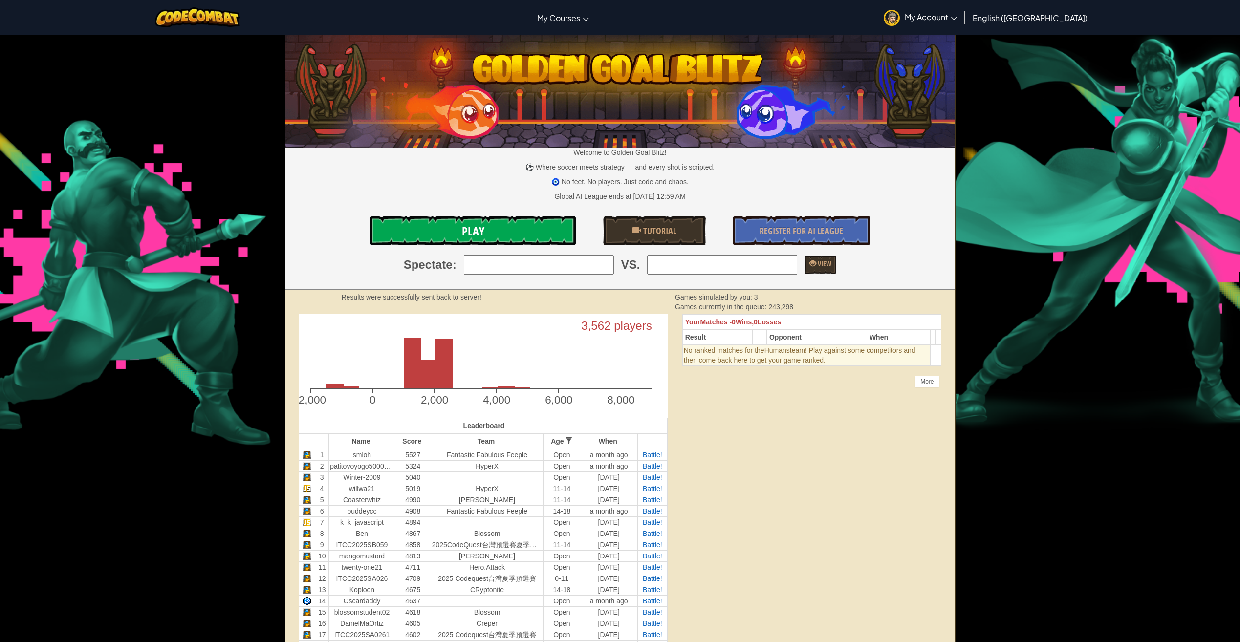
click at [394, 239] on link "Play" at bounding box center [472, 230] width 205 height 29
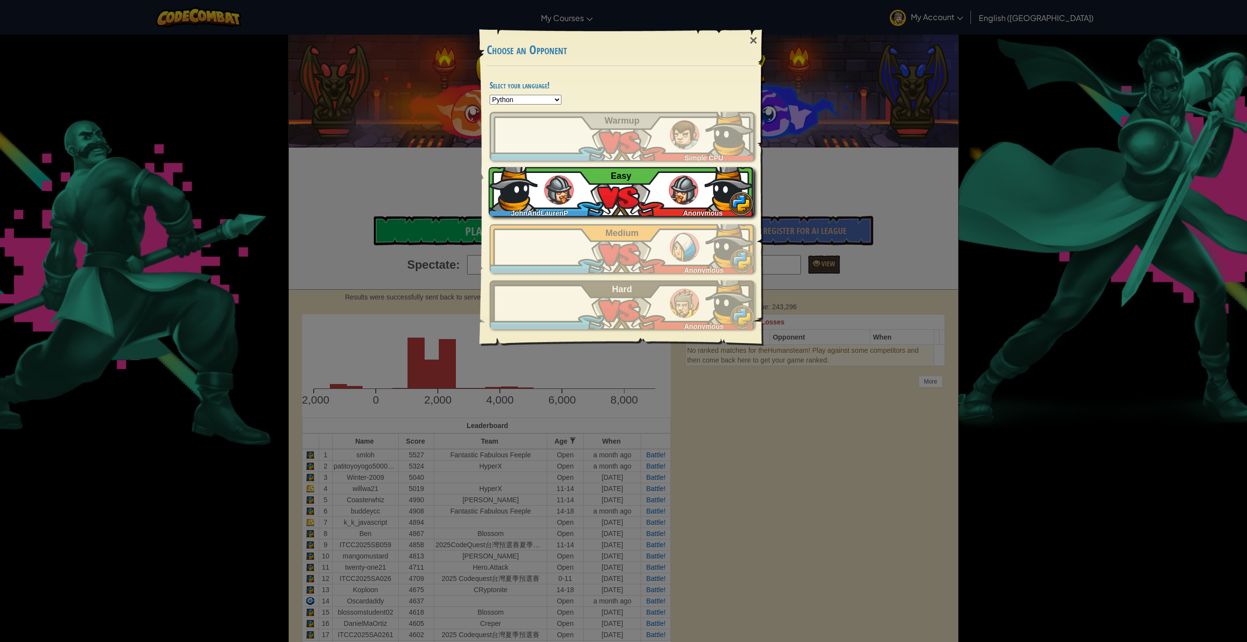
click at [620, 186] on div "JohnAndLaurenP Anonymous Easy" at bounding box center [621, 191] width 265 height 49
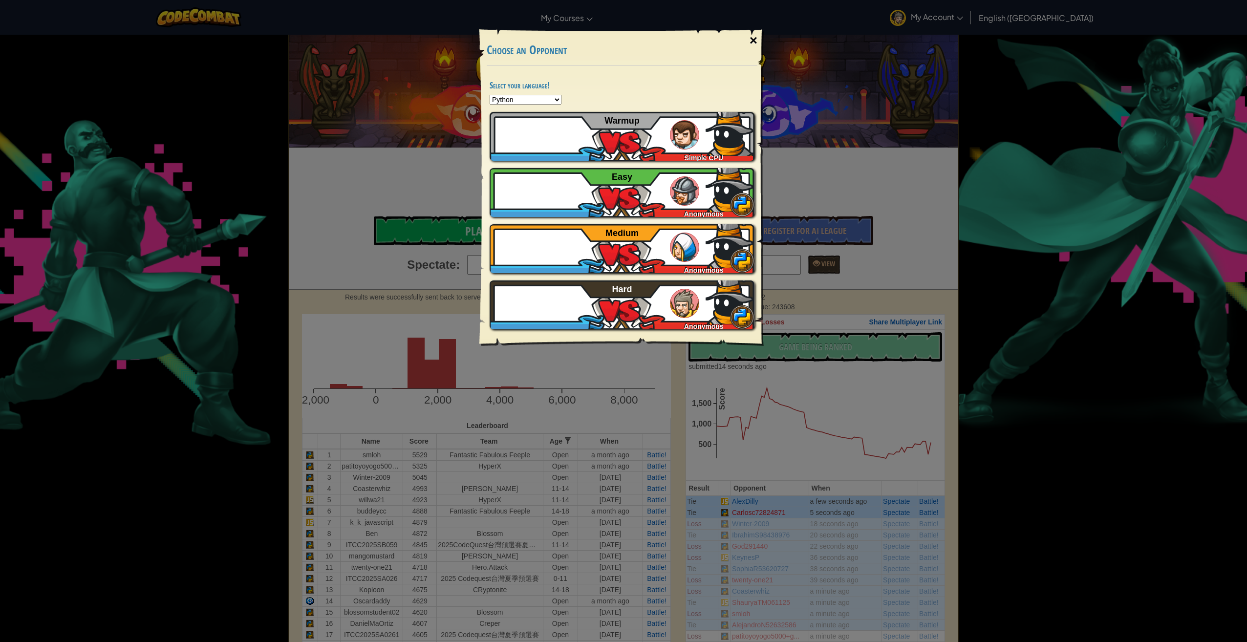
click at [752, 38] on div "×" at bounding box center [753, 40] width 22 height 28
